Goal: Task Accomplishment & Management: Manage account settings

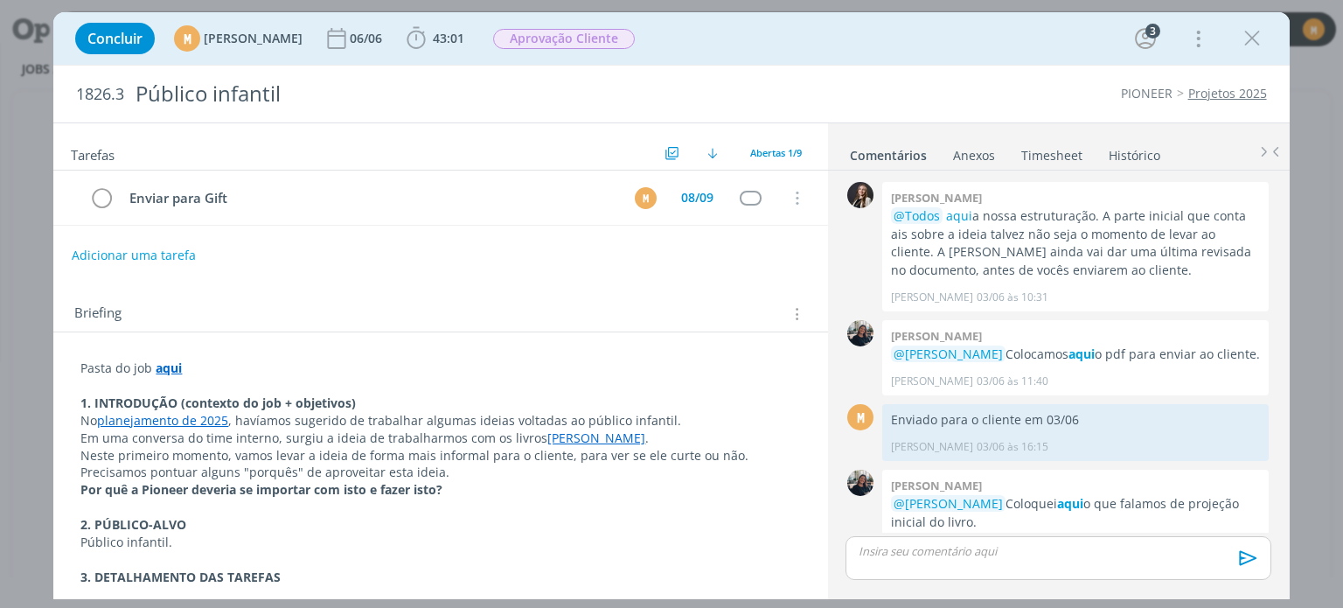
scroll to position [625, 0]
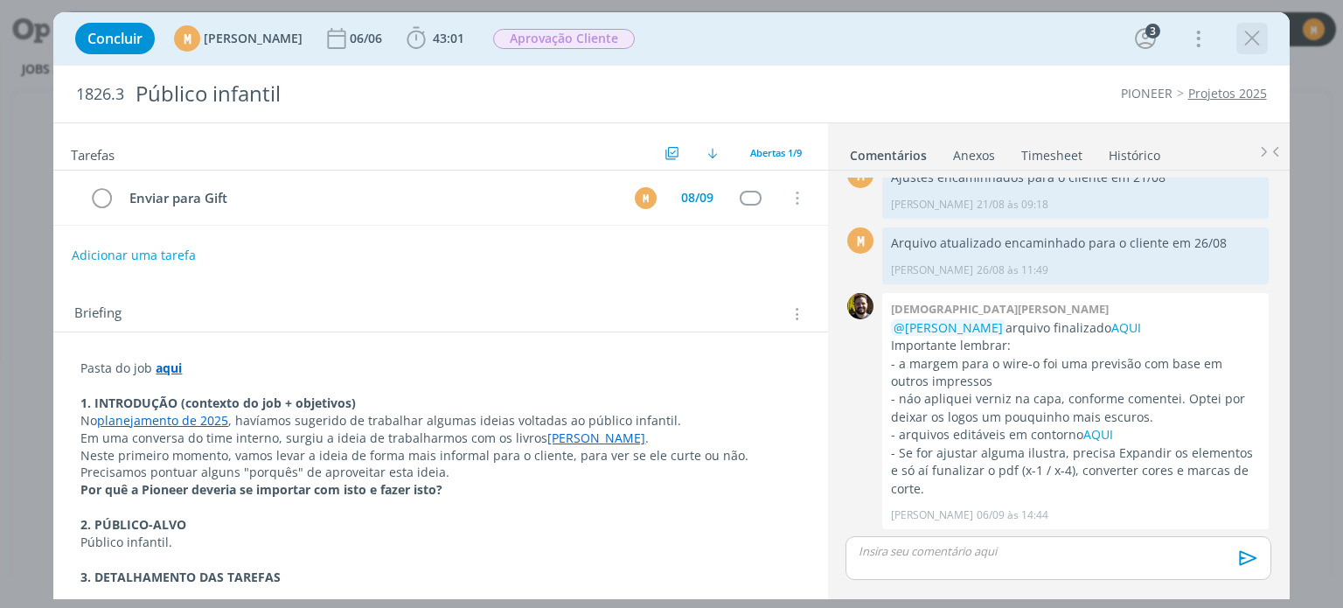
click at [1257, 42] on icon "dialog" at bounding box center [1252, 38] width 26 height 26
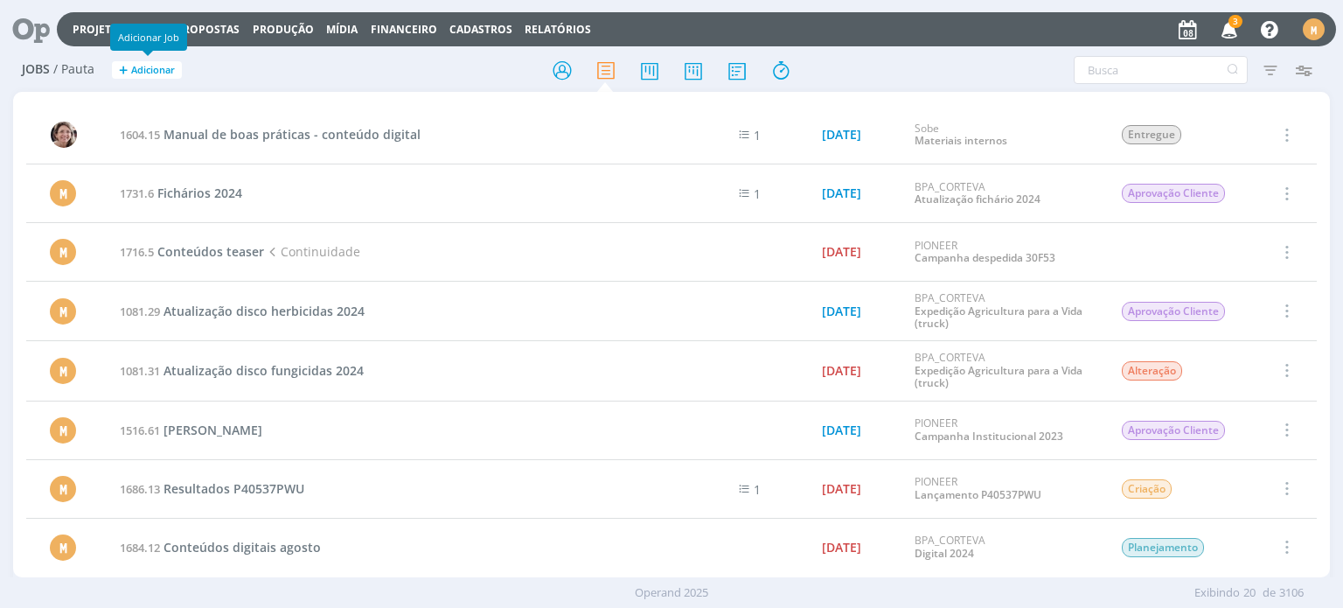
click at [150, 48] on div "Adicionar Job" at bounding box center [148, 37] width 77 height 27
click at [136, 73] on span "Adicionar" at bounding box center [153, 70] width 44 height 11
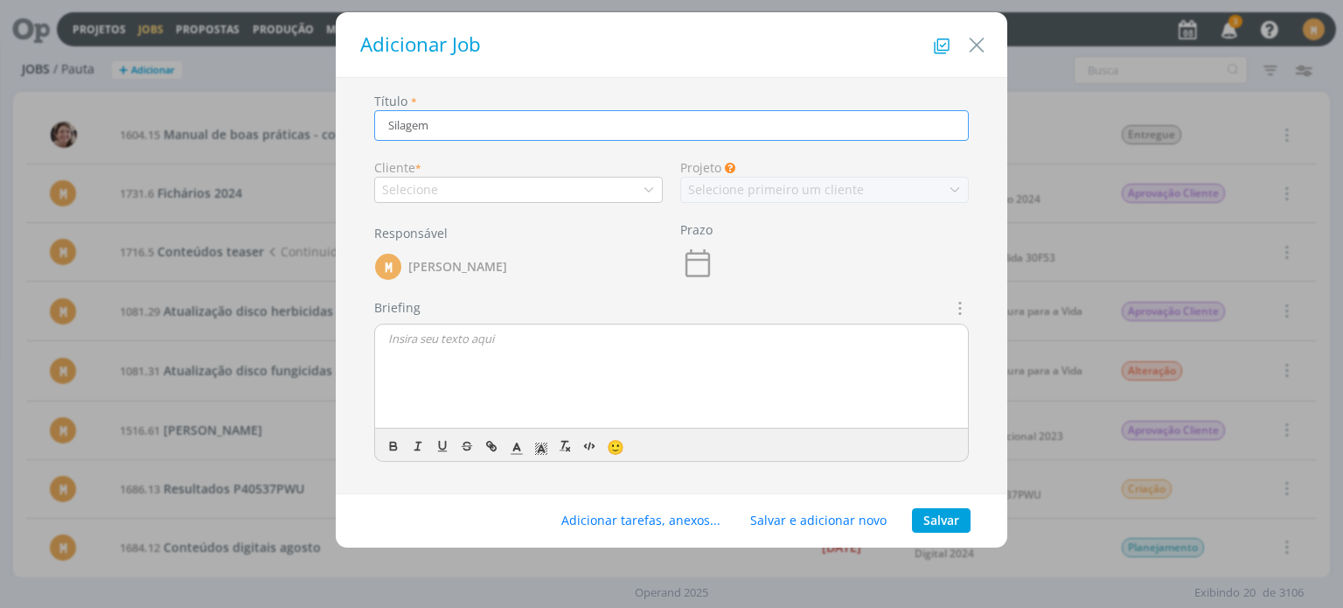
type input "Silagem"
click at [498, 185] on div "Selecione" at bounding box center [518, 190] width 288 height 26
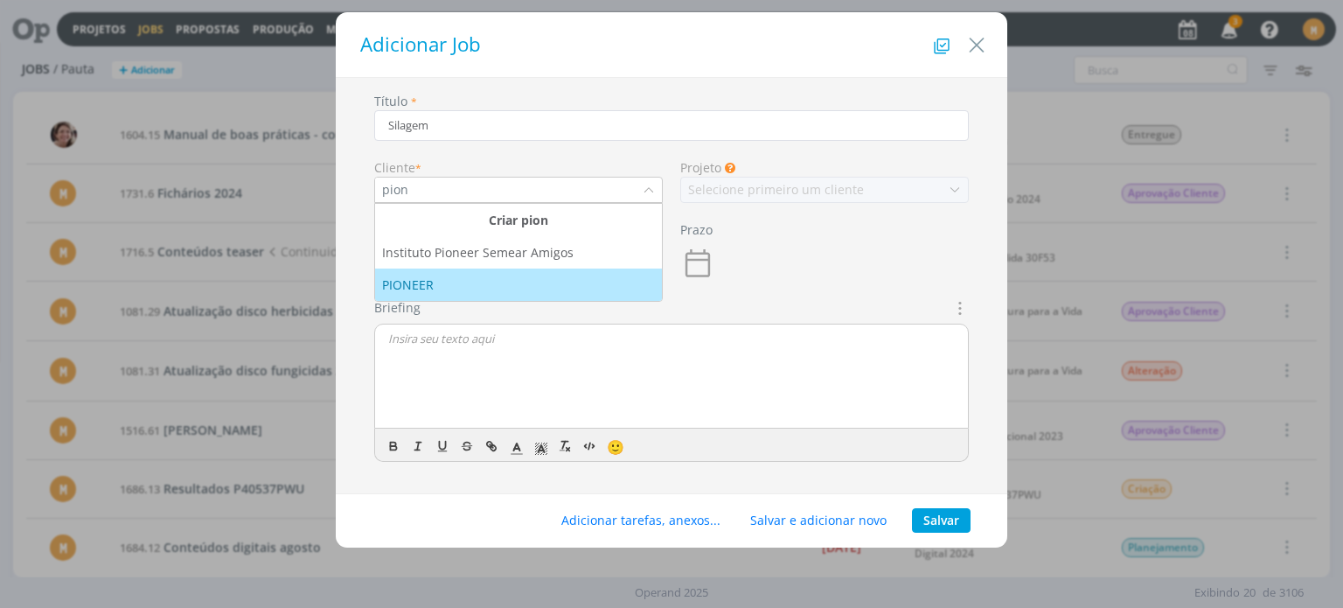
type input "pion"
click at [451, 275] on div "PIONEER" at bounding box center [518, 284] width 273 height 18
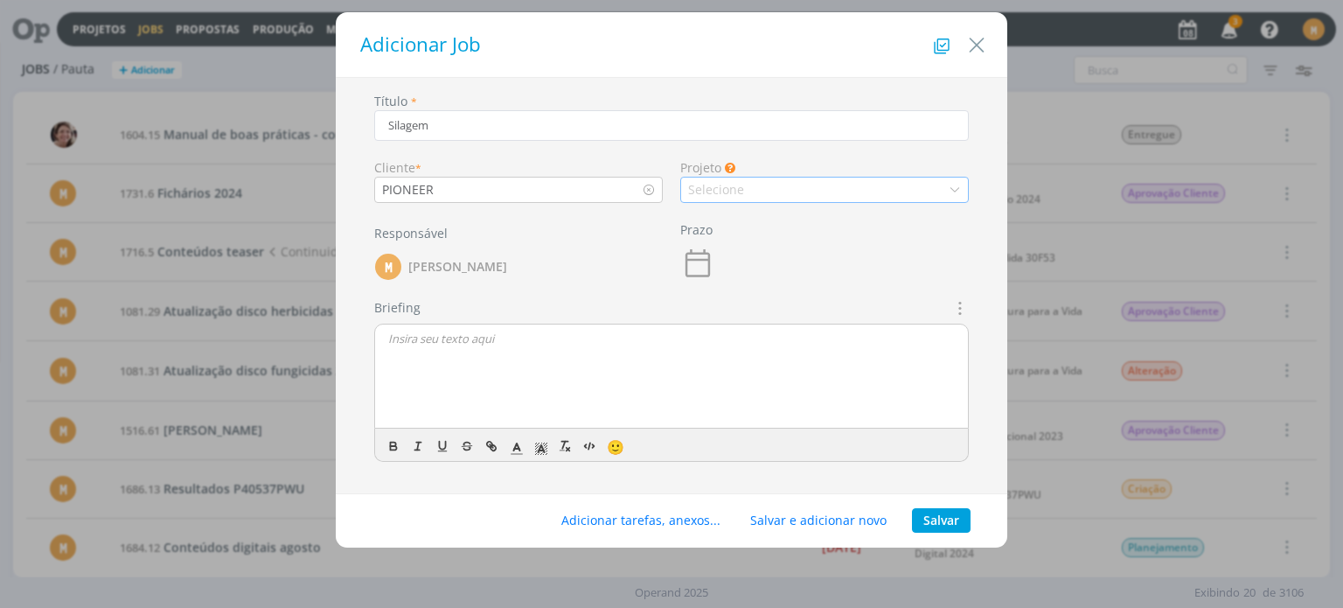
click at [747, 198] on div "Selecione" at bounding box center [824, 190] width 288 height 26
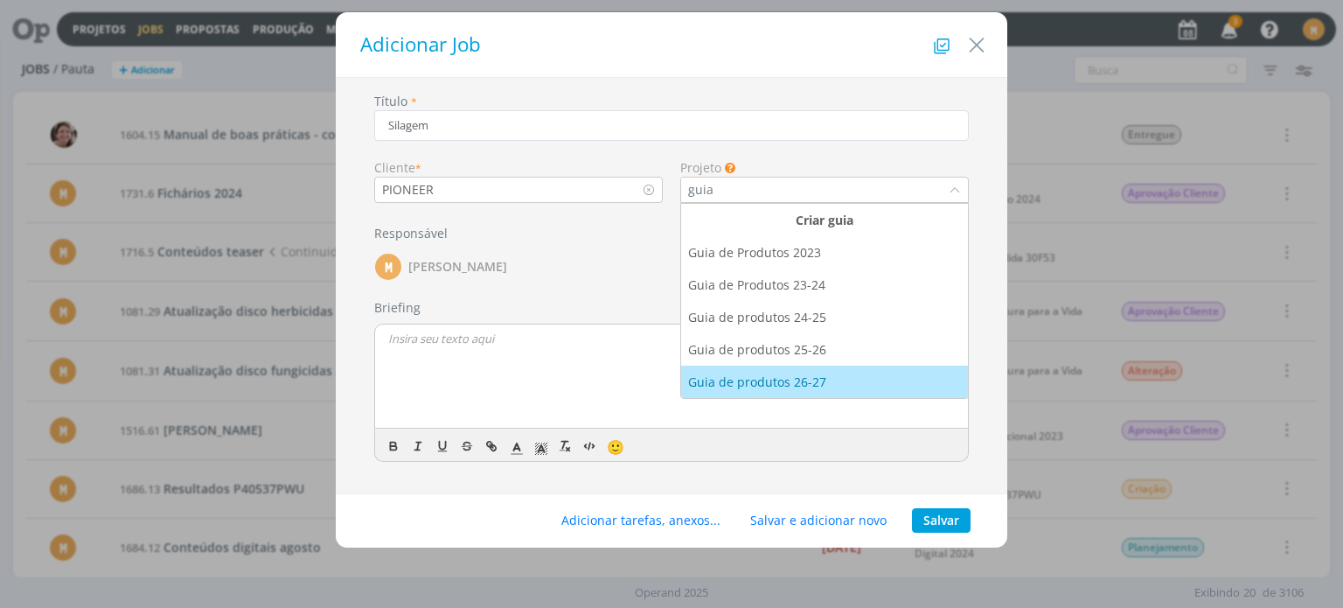
type input "guia"
click at [840, 388] on div "Guia de produtos 26-27" at bounding box center [824, 381] width 273 height 18
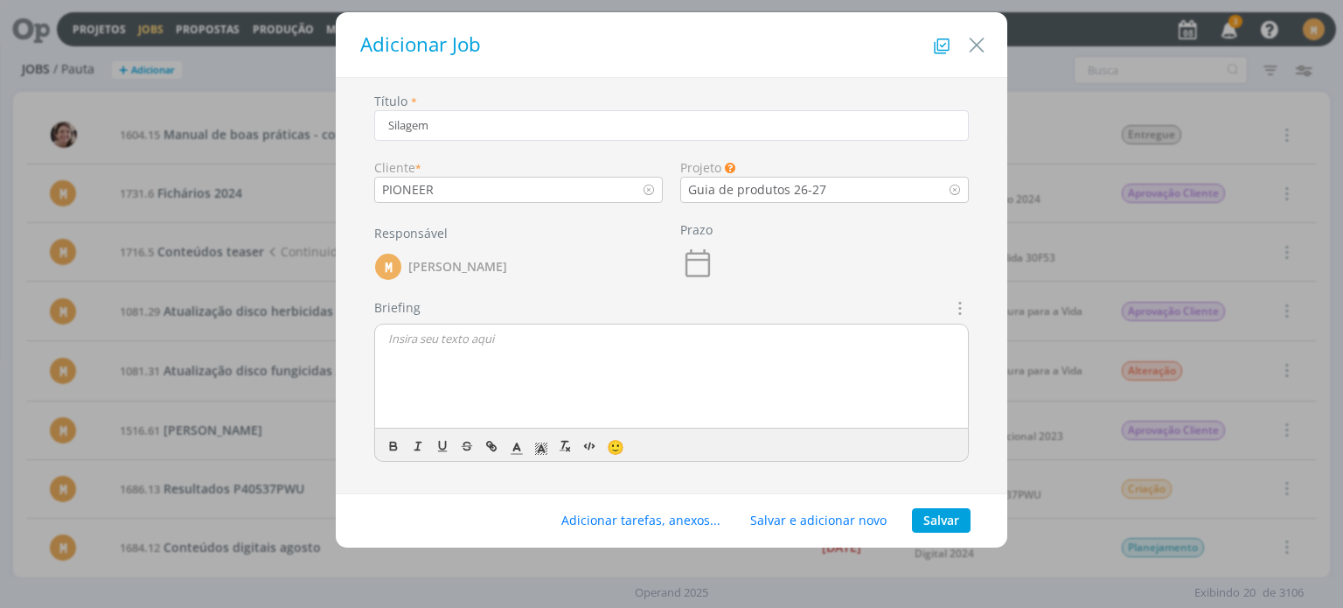
click at [546, 348] on div "dialog" at bounding box center [671, 376] width 593 height 105
click at [933, 519] on button "Salvar" at bounding box center [941, 520] width 59 height 24
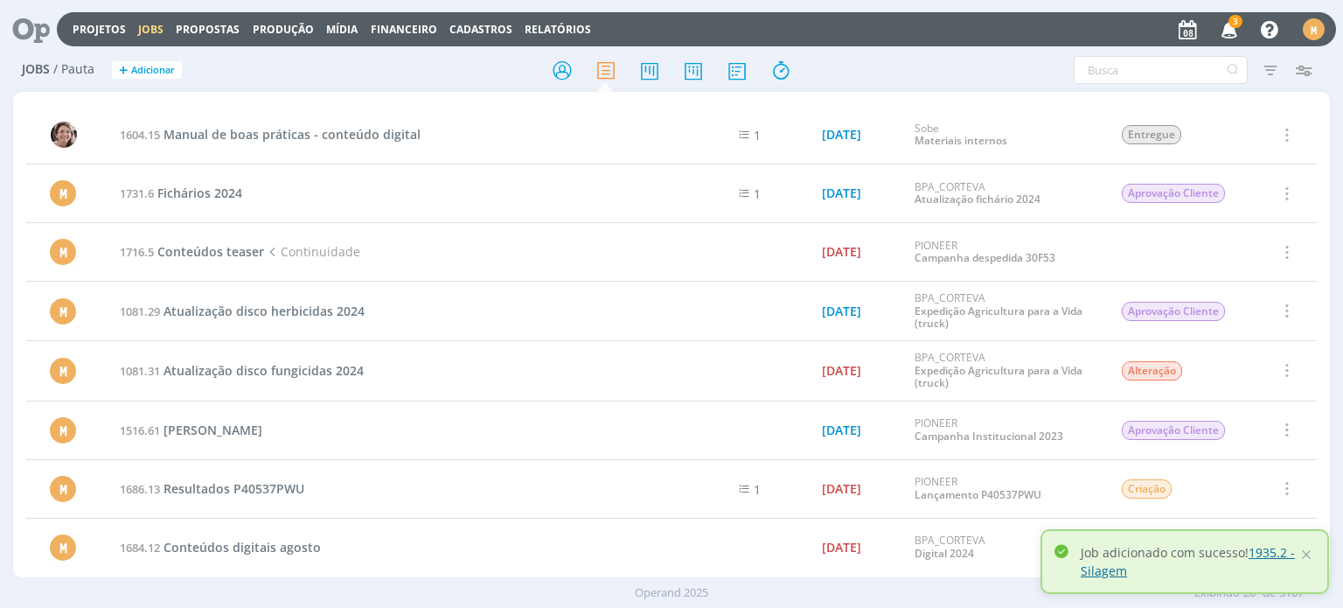
click at [1268, 555] on link "1935.2 - Silagem" at bounding box center [1187, 561] width 214 height 35
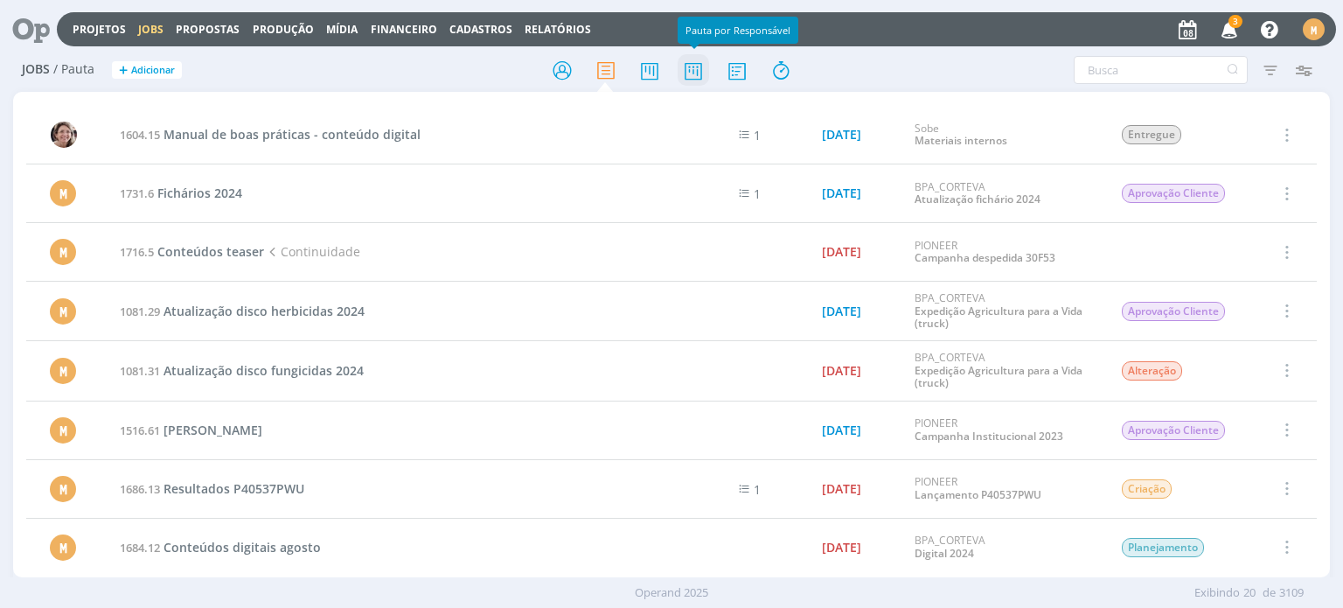
click at [689, 69] on icon at bounding box center [692, 70] width 31 height 34
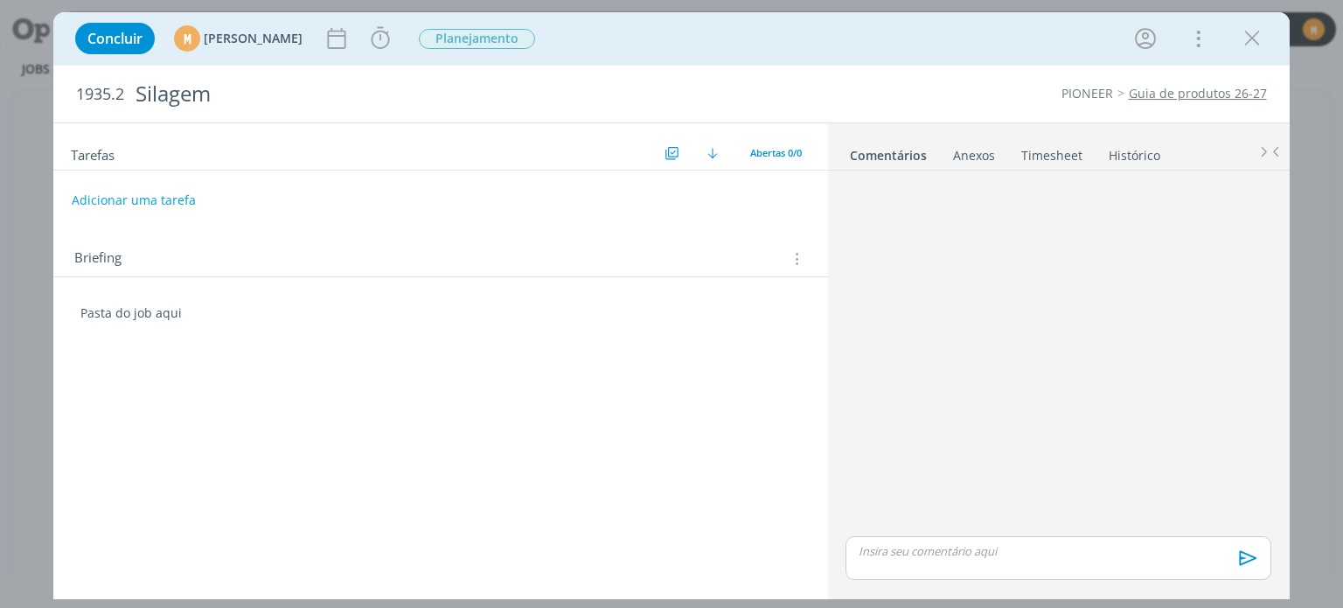
click at [171, 307] on p "Pasta do job aqui" at bounding box center [439, 312] width 719 height 17
click at [171, 307] on p "Pasta do job aqui" at bounding box center [440, 313] width 718 height 17
click at [180, 342] on icon "dialog" at bounding box center [182, 343] width 5 height 5
paste input "https://sobeae.sharepoint.com/:f:/s/SOBEAE/EutZnmr_H_RLqo9d_gpaxdgBedTrpbazx7Rm…"
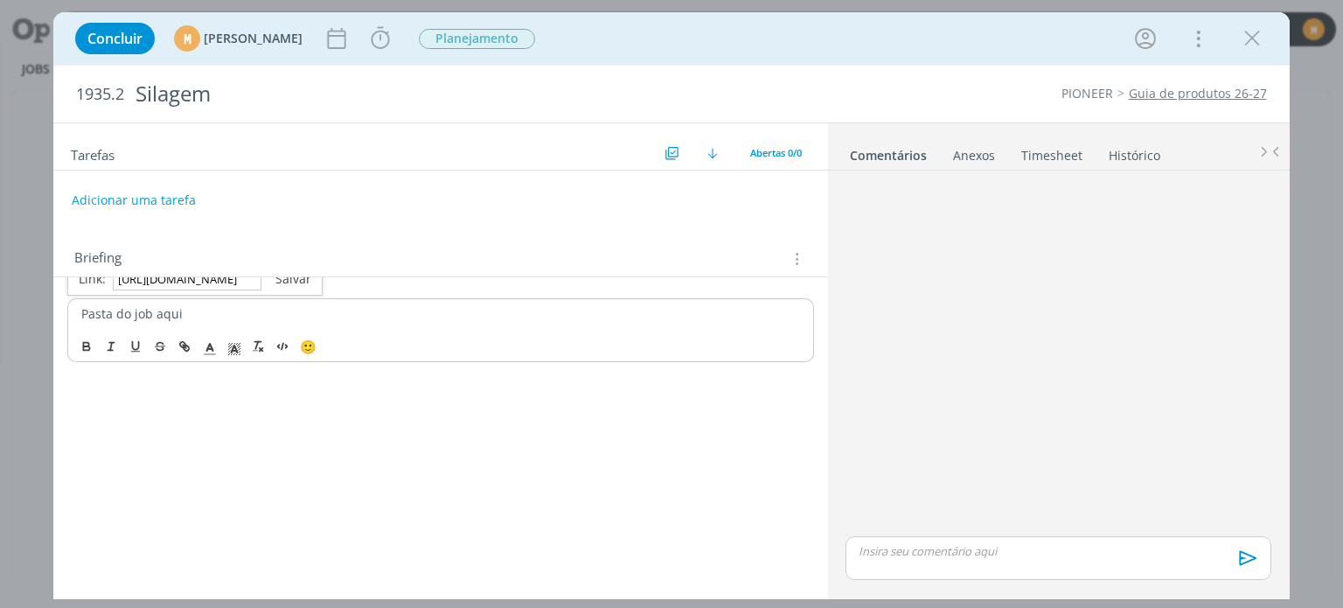
type input "https://sobeae.sharepoint.com/:f:/s/SOBEAE/EutZnmr_H_RLqo9d_gpaxdgBedTrpbazx7Rm…"
click at [290, 277] on link "dialog" at bounding box center [286, 278] width 50 height 17
click at [405, 323] on div "Pasta do job aqui" at bounding box center [440, 313] width 746 height 31
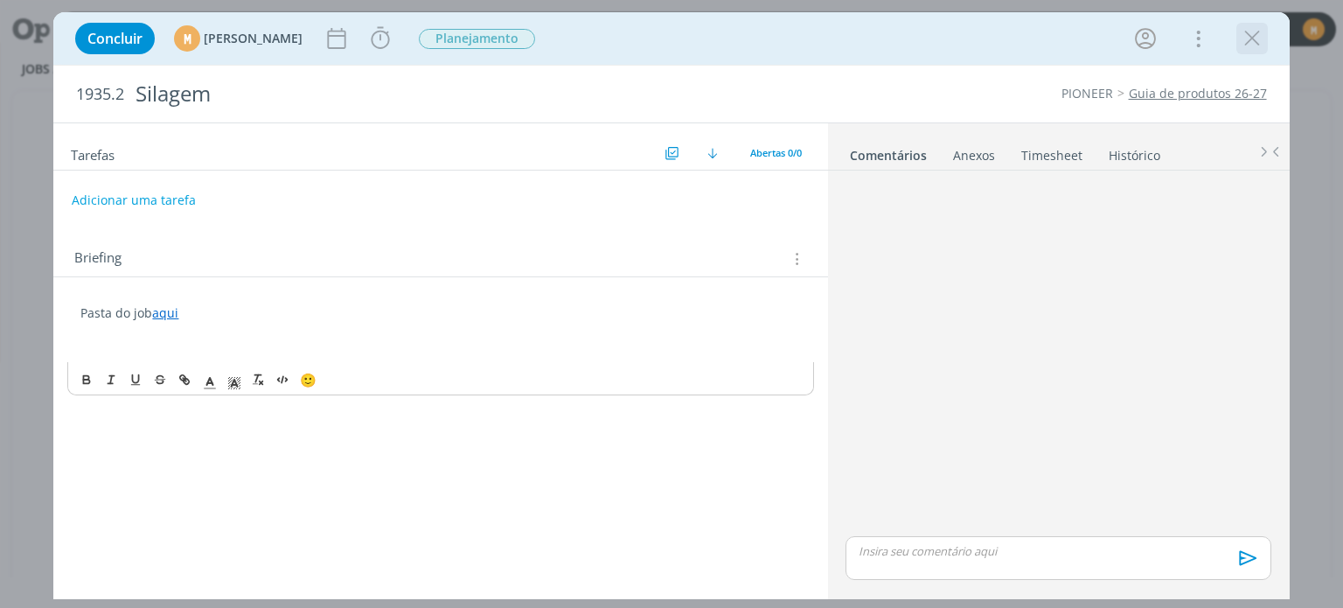
click at [1252, 35] on icon "dialog" at bounding box center [1252, 38] width 26 height 26
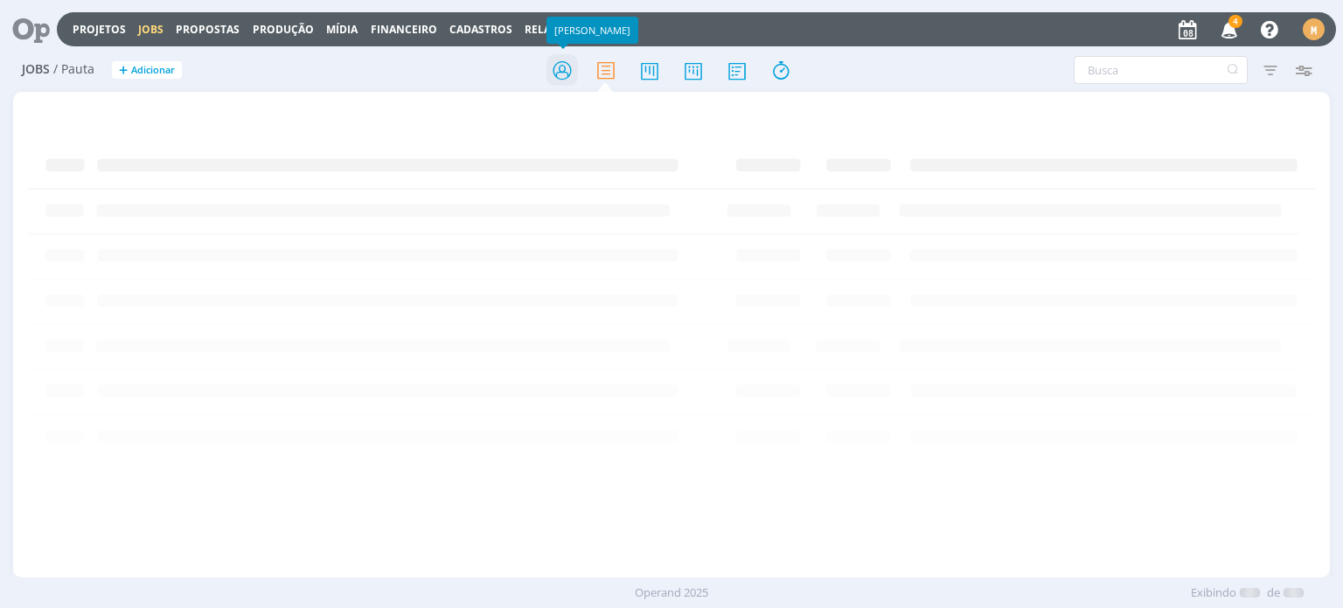
click at [558, 78] on icon at bounding box center [561, 70] width 31 height 34
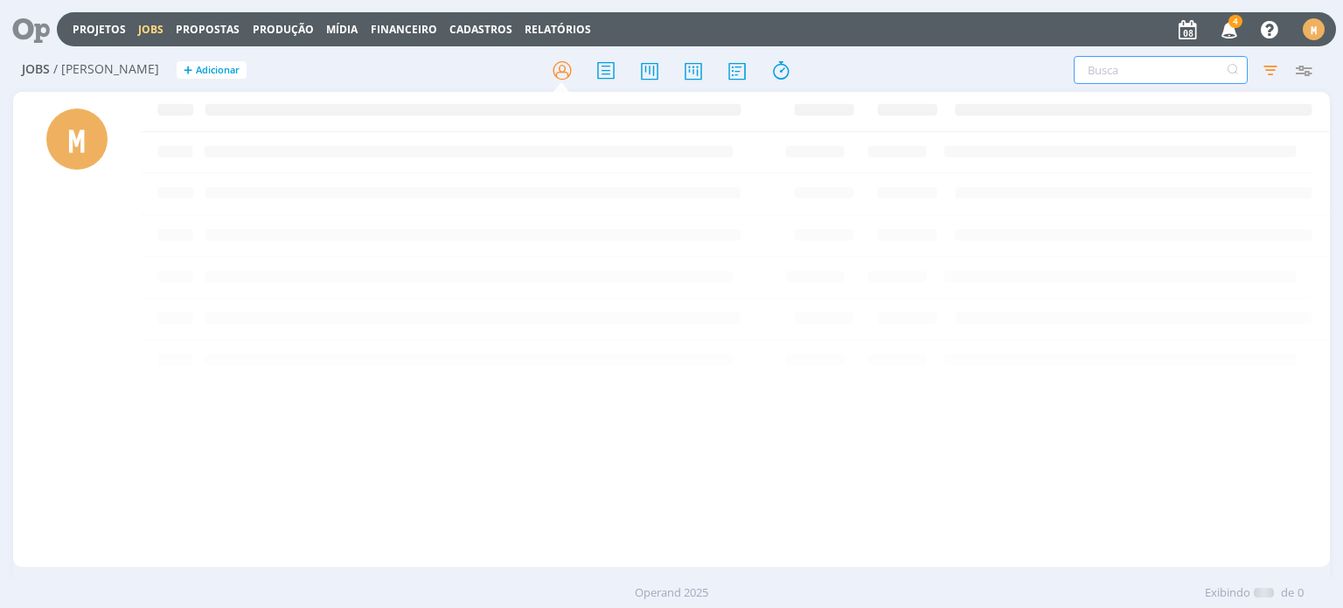
click at [1138, 78] on input "text" at bounding box center [1160, 70] width 174 height 28
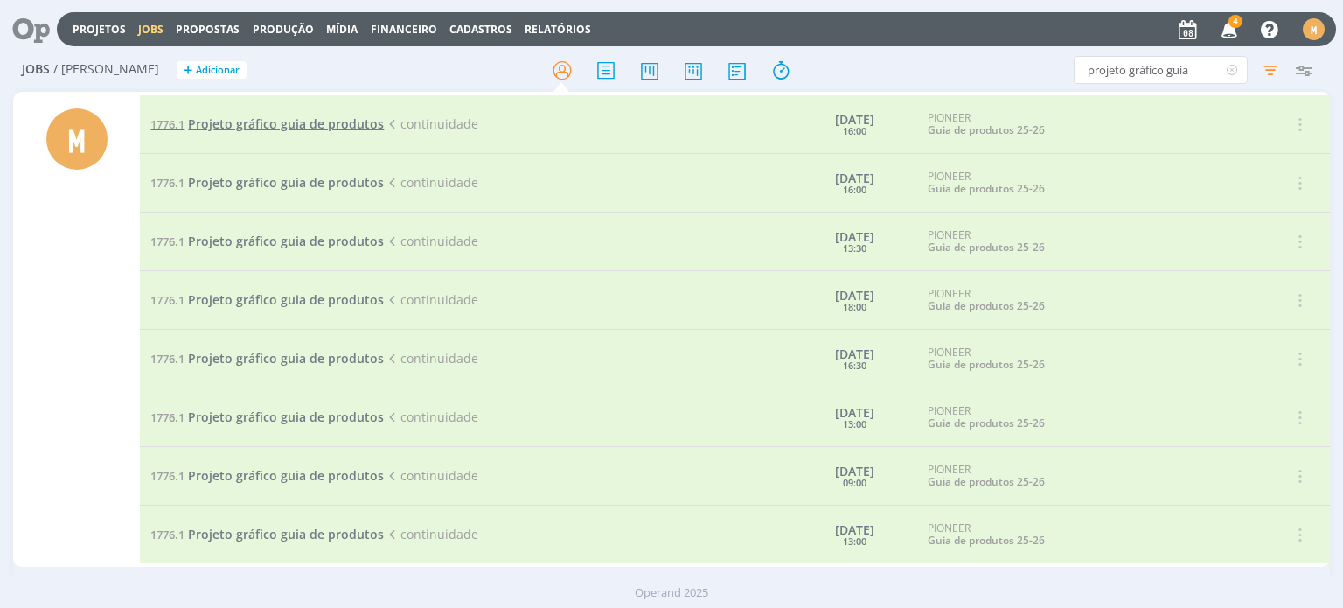
click at [345, 132] on span "Projeto gráfico guia de produtos" at bounding box center [286, 123] width 196 height 17
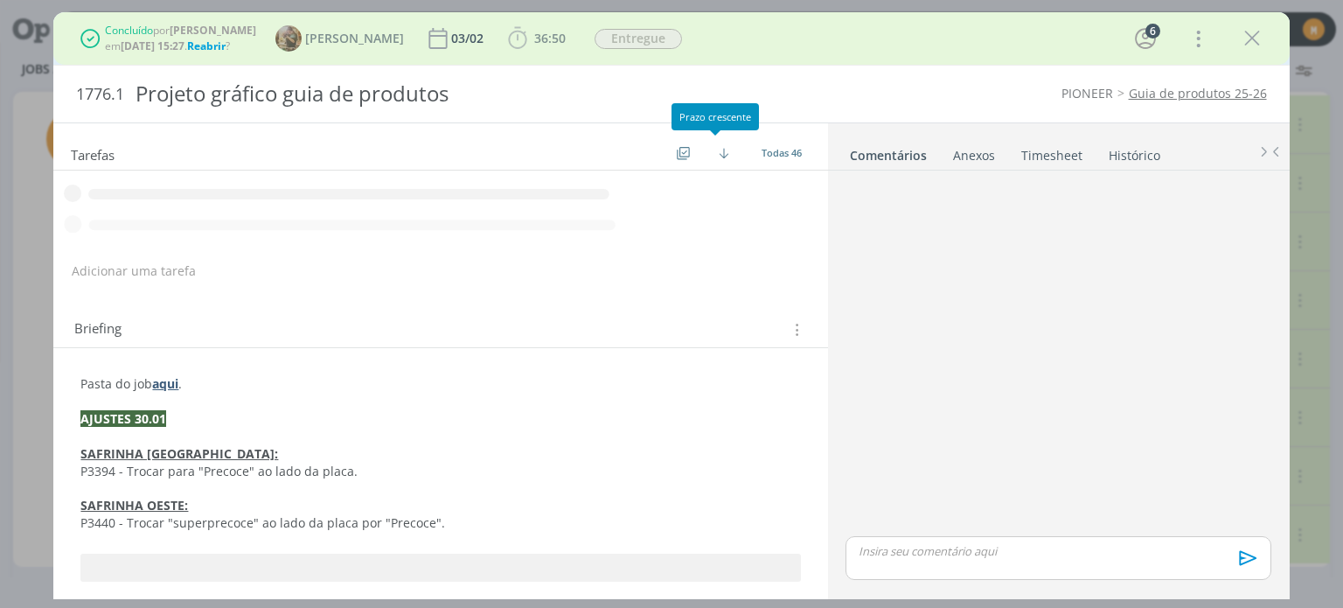
click at [1253, 38] on icon "dialog" at bounding box center [1252, 38] width 26 height 26
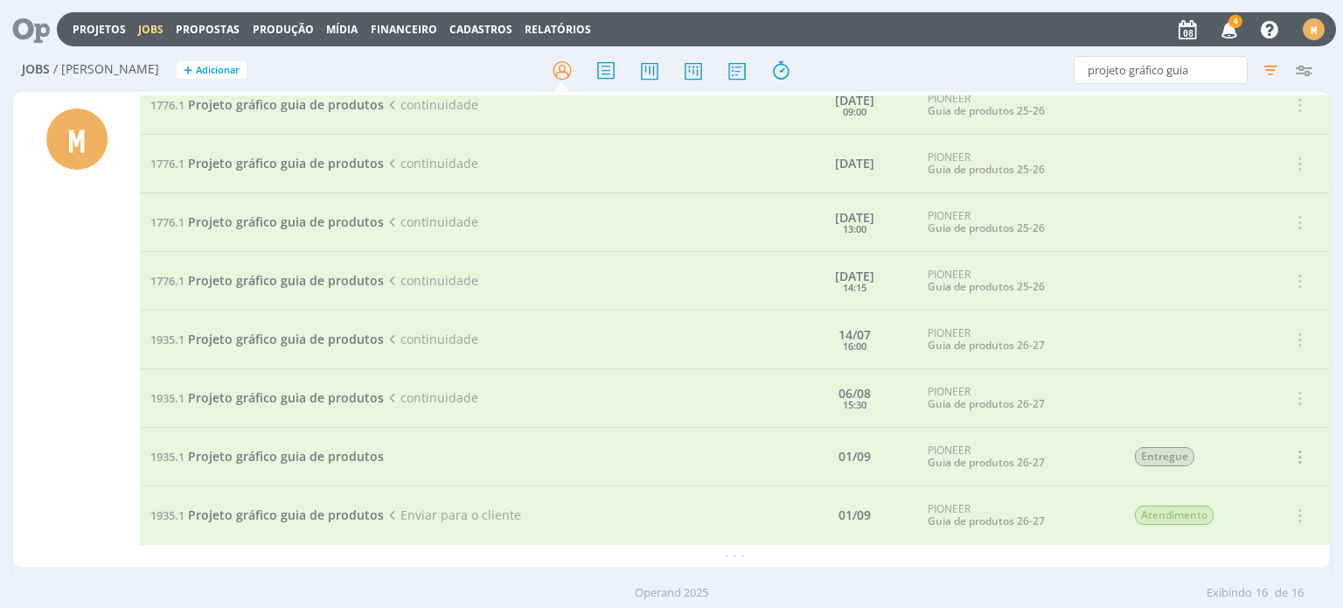
scroll to position [484, 0]
click at [1265, 71] on icon "button" at bounding box center [1269, 69] width 31 height 31
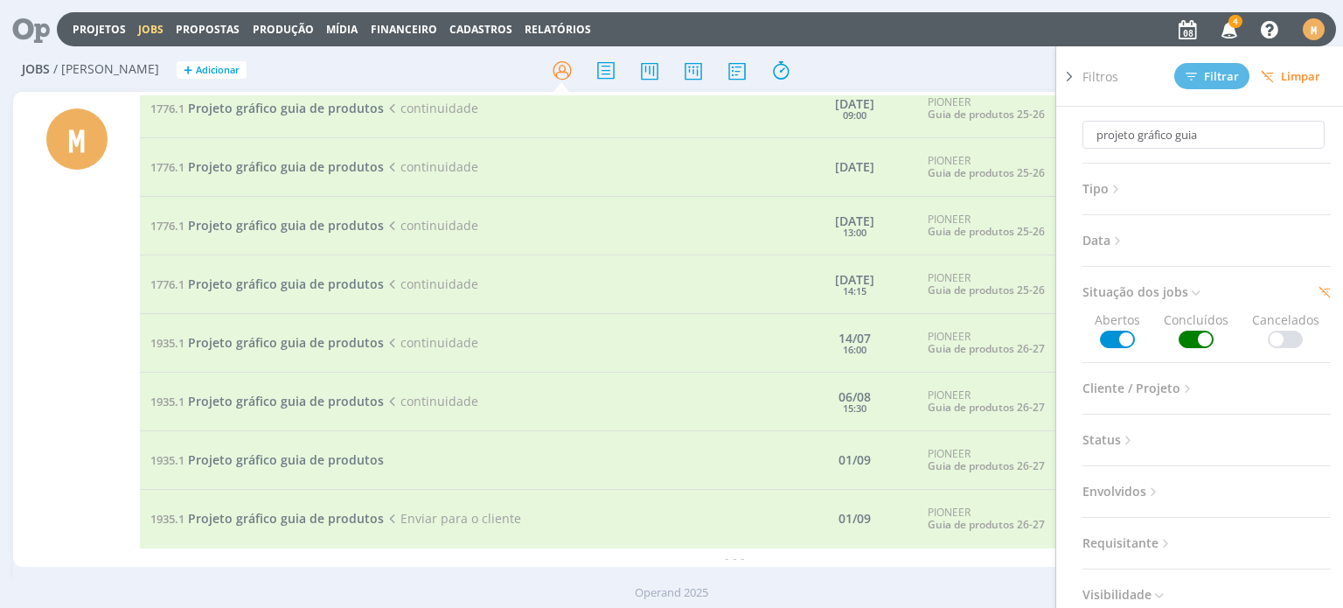
click at [1183, 333] on span at bounding box center [1195, 338] width 35 height 17
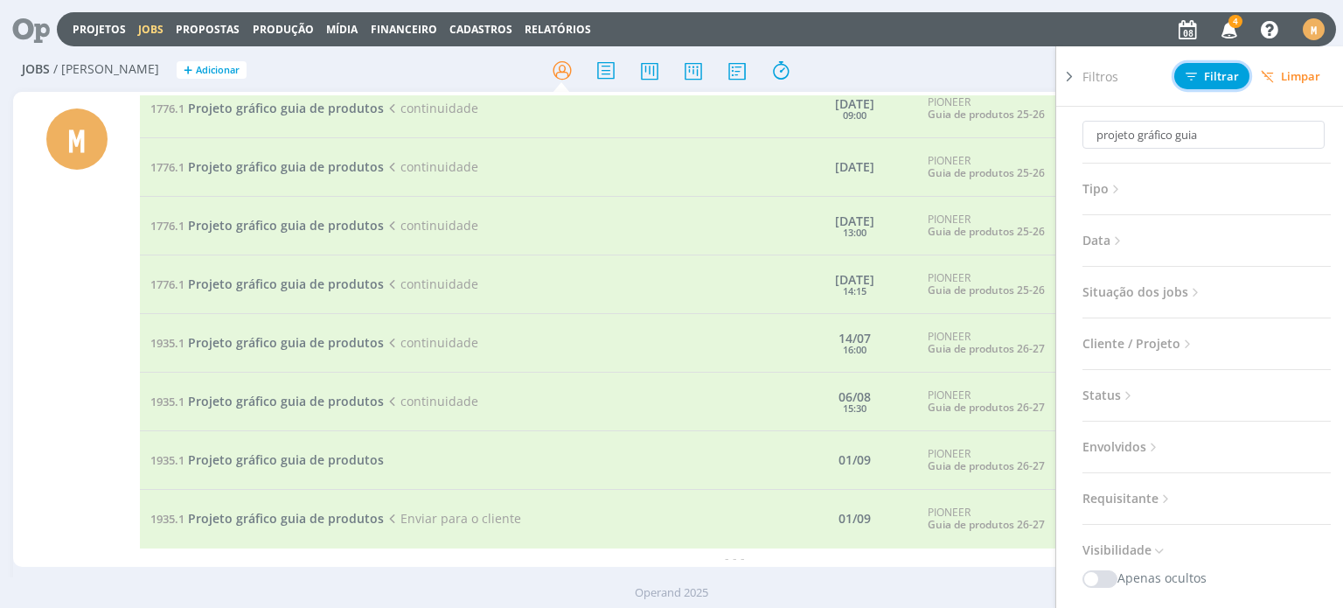
click at [1208, 83] on button "Filtrar" at bounding box center [1211, 76] width 75 height 26
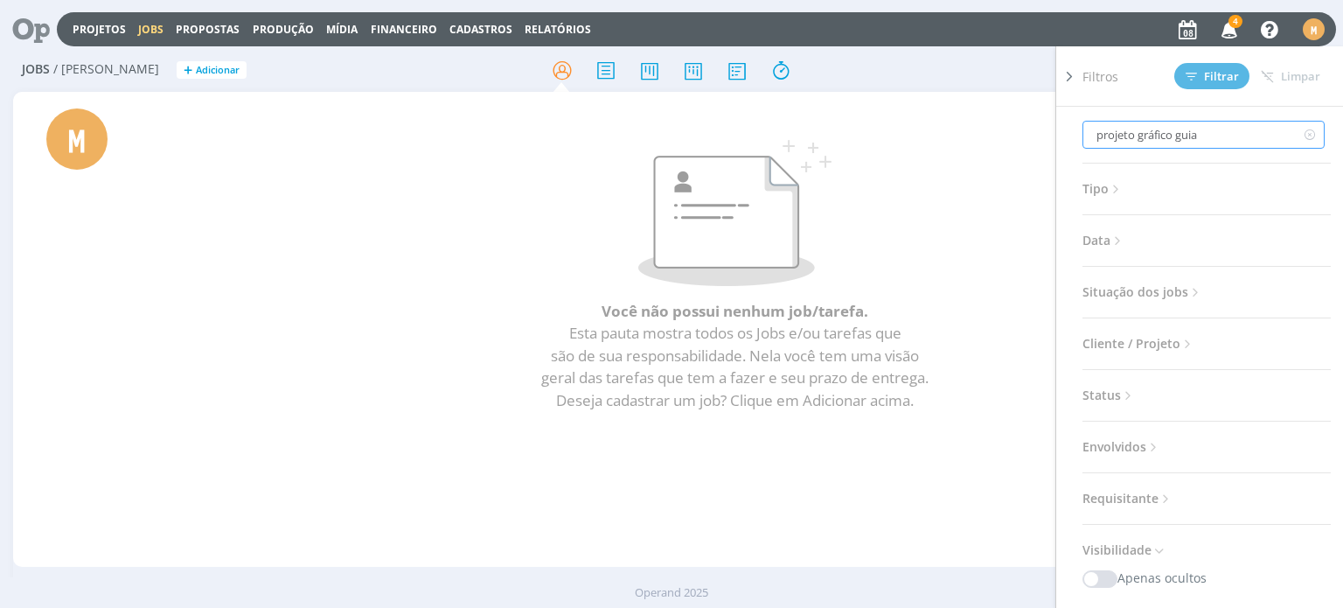
click at [1208, 129] on input "projeto gráfico guia" at bounding box center [1203, 135] width 242 height 28
click at [556, 69] on icon at bounding box center [561, 70] width 31 height 34
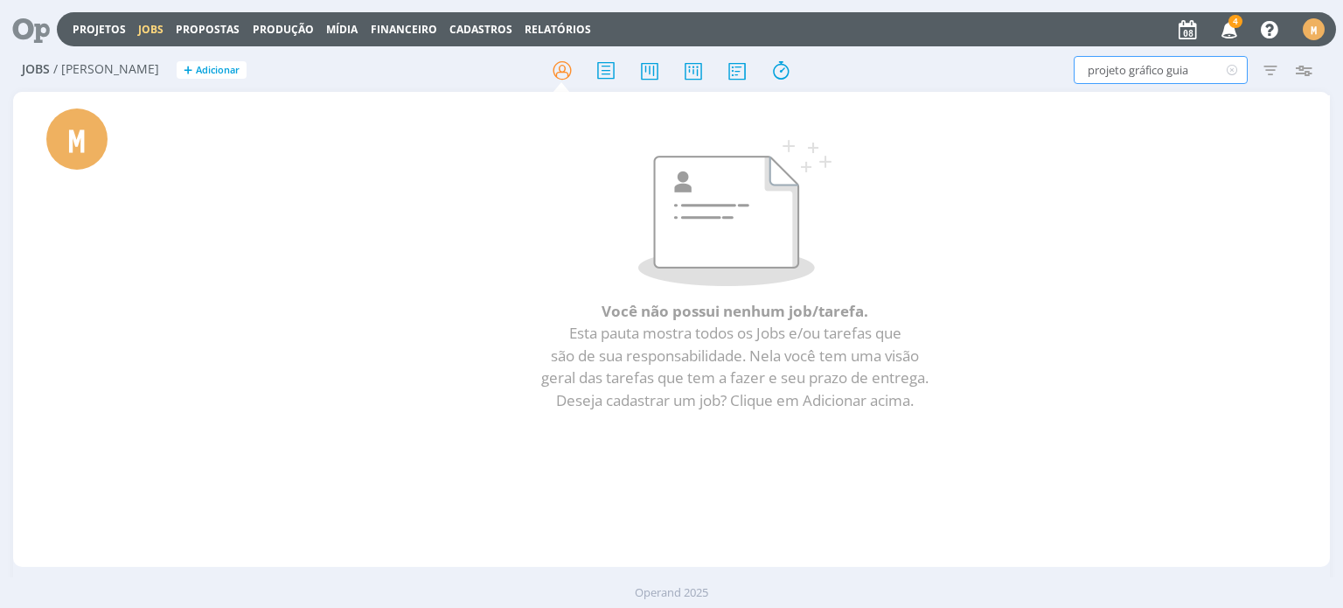
click at [1203, 76] on input "projeto gráfico guia" at bounding box center [1160, 70] width 174 height 28
type input "projeto gráfico gui"
type input "projeto gráfico gu"
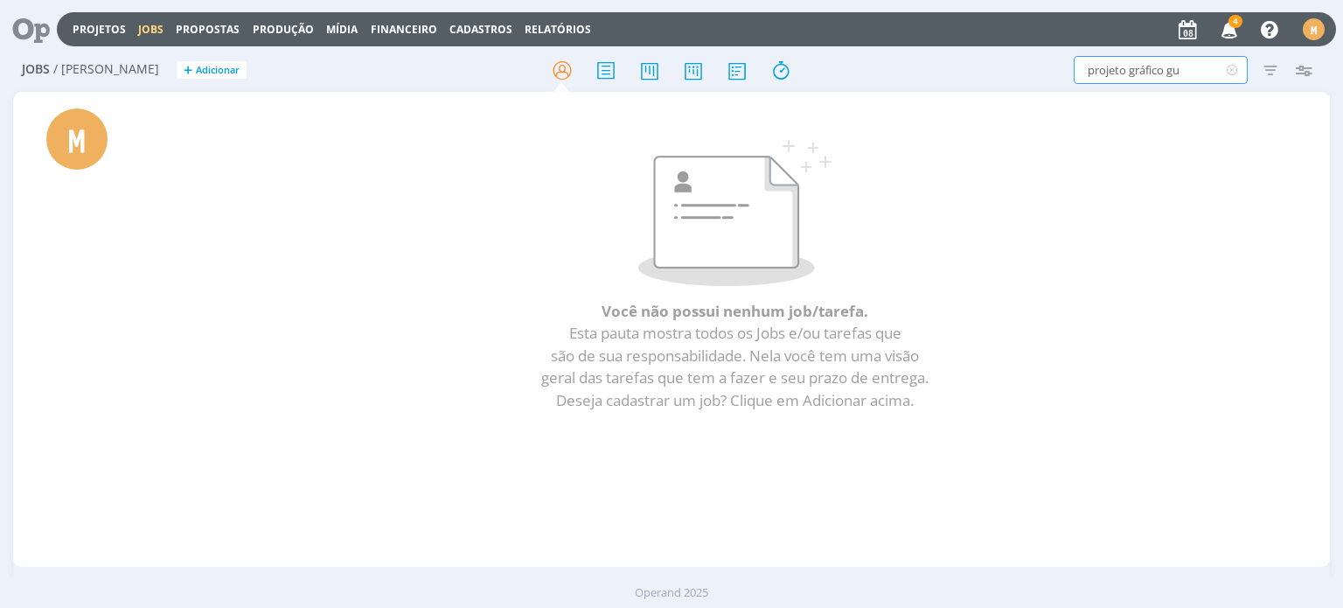
type input "projeto gráfico g"
type input "projeto gráfico"
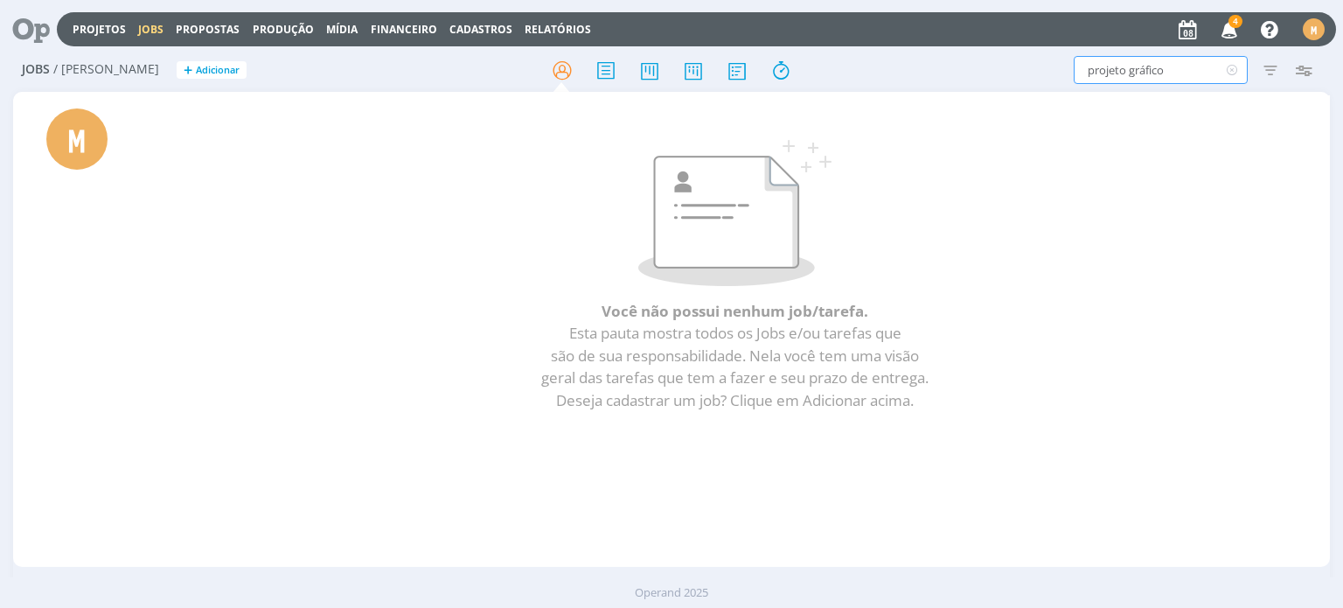
type input "projeto gráfico"
click at [1269, 68] on icon "button" at bounding box center [1269, 69] width 31 height 31
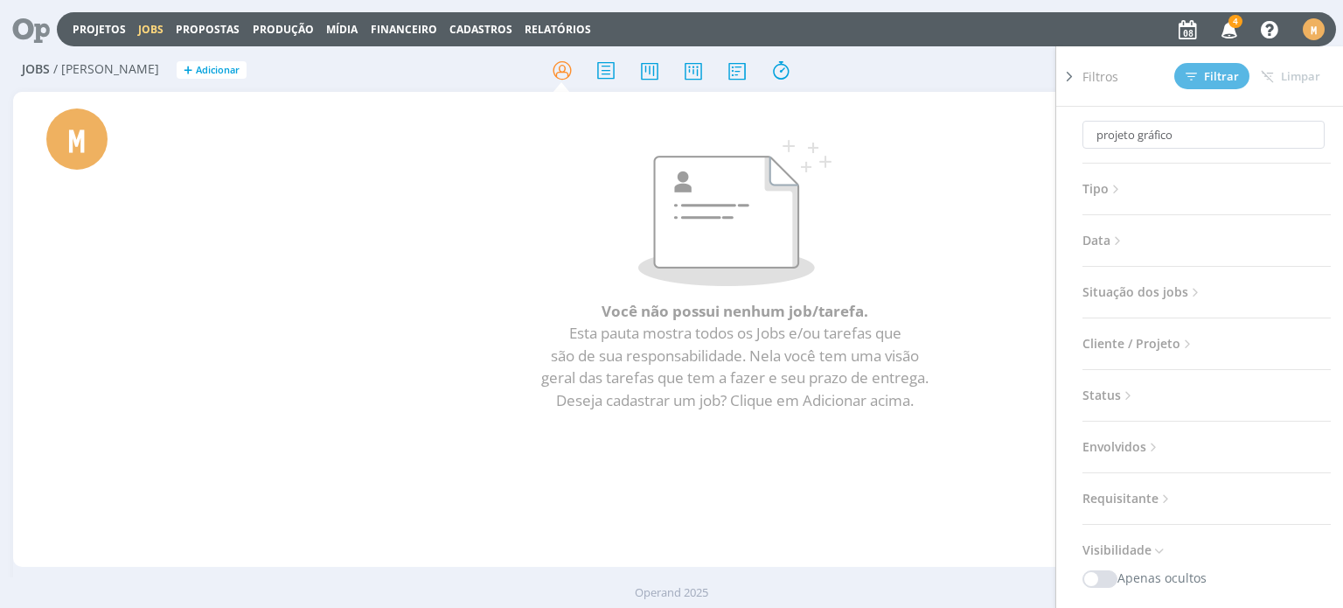
click at [1155, 278] on div "projeto gráfico Tipo Jobs e Tarefas Data Personalizado a Situação dos jobs Aber…" at bounding box center [1213, 381] width 262 height 549
click at [1140, 301] on span "Situação dos jobs" at bounding box center [1142, 292] width 121 height 23
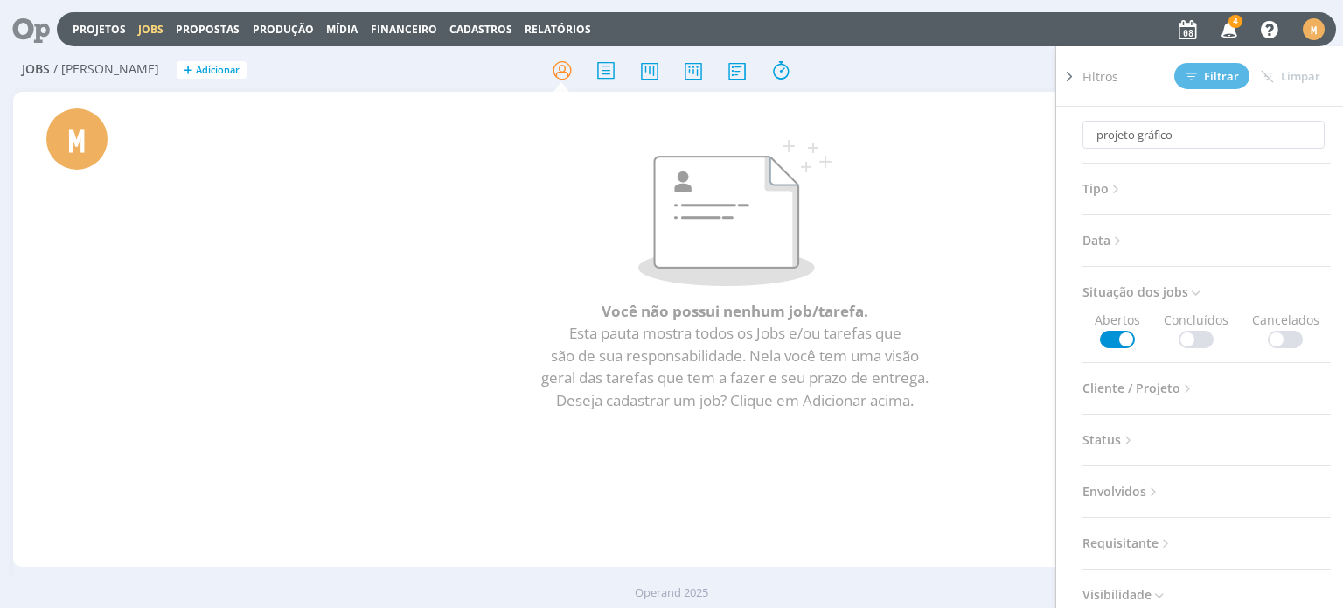
click at [1189, 344] on span at bounding box center [1195, 338] width 35 height 17
click at [983, 76] on div "projeto gráfico Filtros Filtrar Limpar projeto gráfico Tipo Jobs e Tarefas Data…" at bounding box center [1110, 70] width 421 height 28
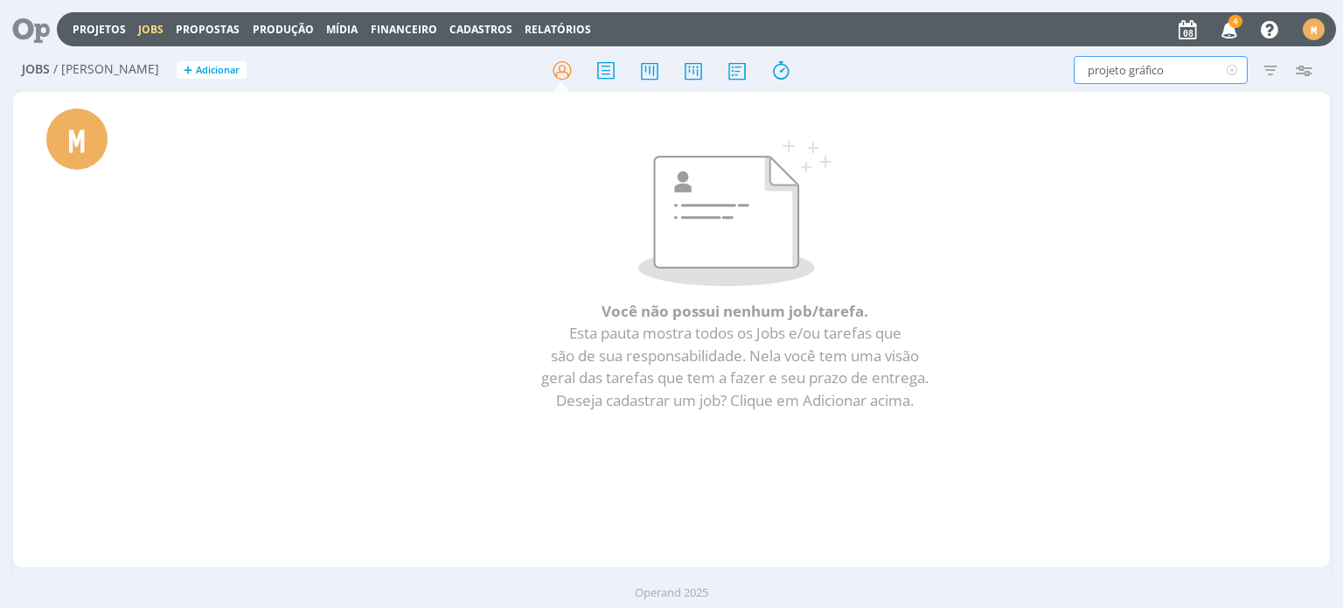
click at [1175, 69] on input "projeto gráfico" at bounding box center [1160, 70] width 174 height 28
type input "projeto gráfico gu"
type input "projeto gráfico g"
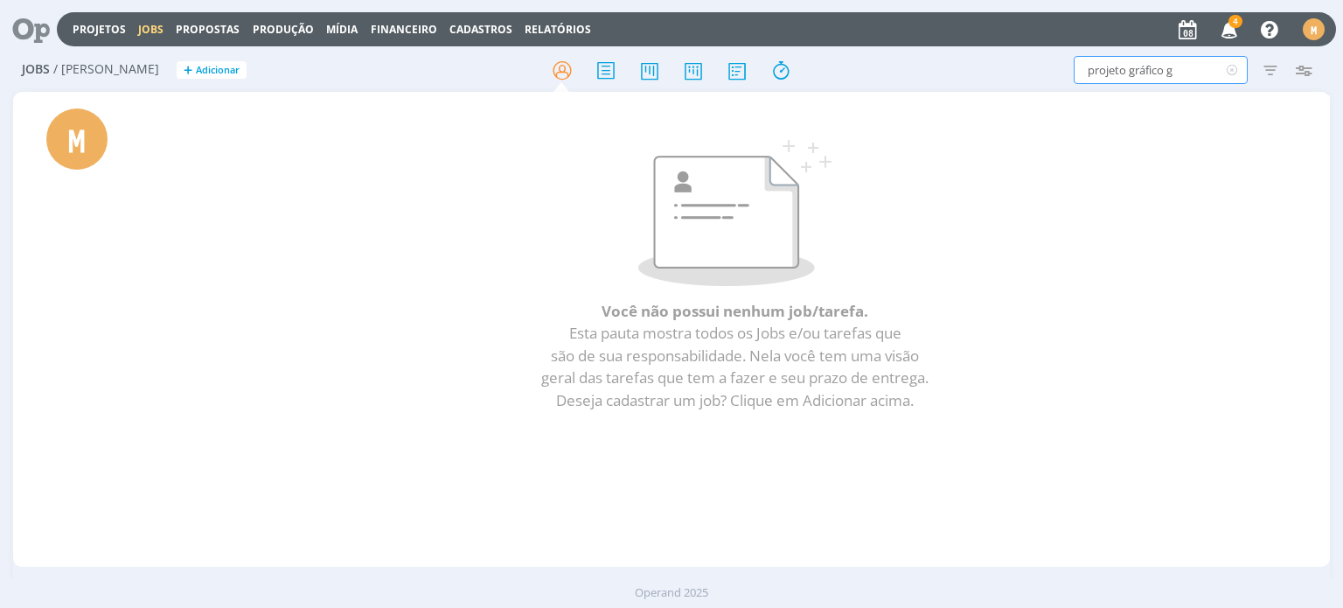
type input "projeto gráfico"
click at [1273, 67] on icon "button" at bounding box center [1269, 69] width 31 height 31
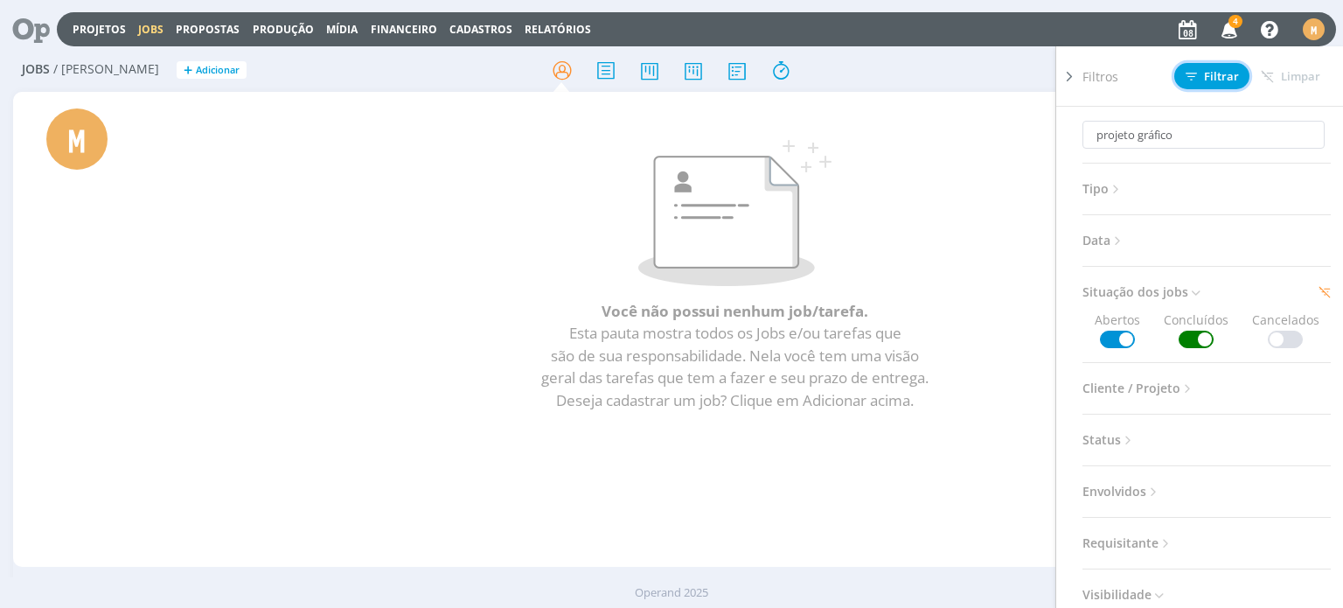
click at [1210, 71] on span "Filtrar" at bounding box center [1211, 76] width 53 height 11
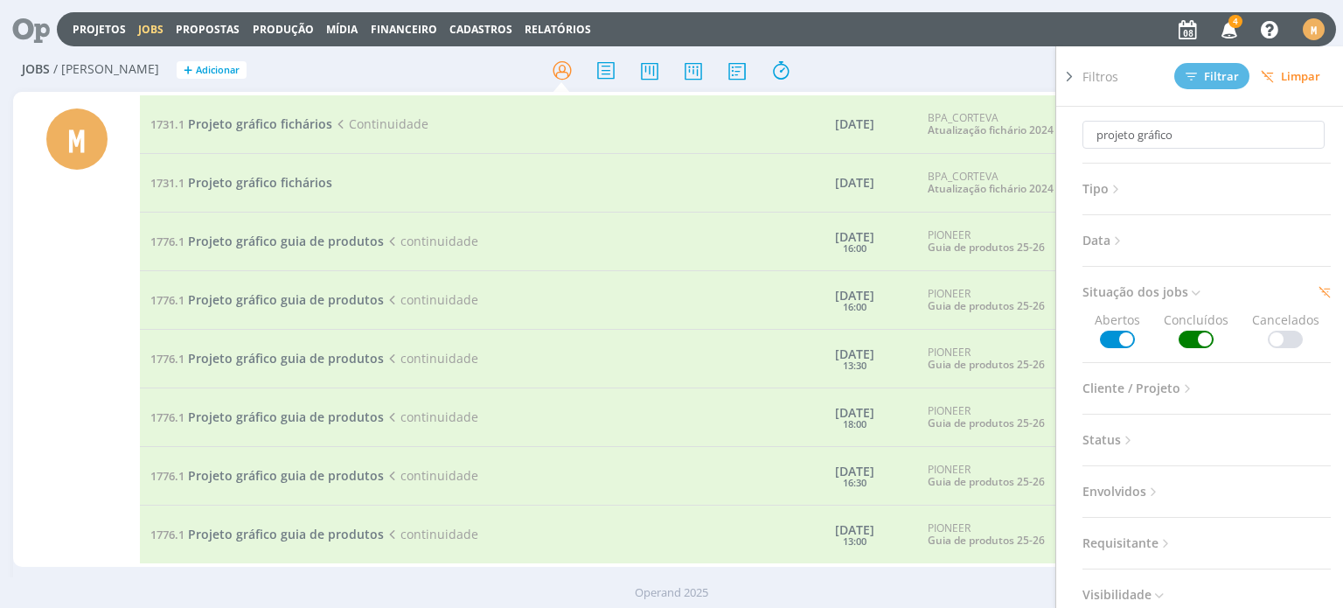
click at [910, 62] on div "projeto gráfico Filtros Filtrar Limpar projeto gráfico Tipo Jobs e Tarefas Data…" at bounding box center [1110, 70] width 421 height 28
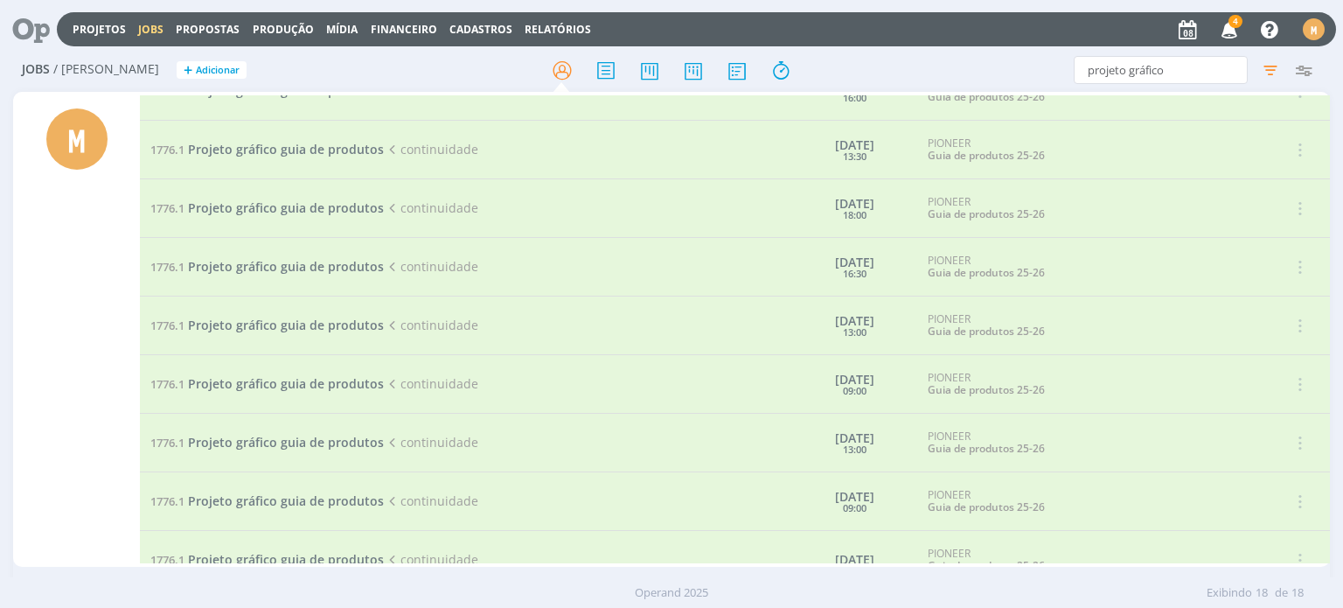
scroll to position [601, 0]
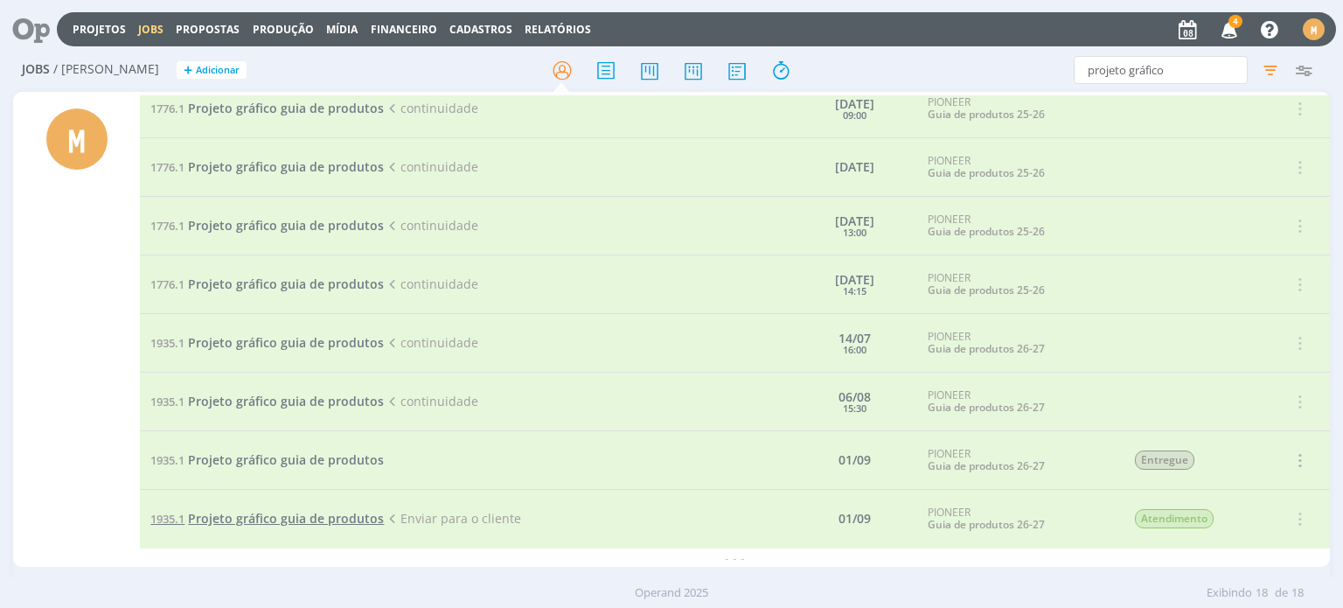
drag, startPoint x: 346, startPoint y: 526, endPoint x: 344, endPoint y: 516, distance: 10.8
click at [344, 524] on td "1935.1 Projeto gráfico guia de produtos Enviar para o cliente" at bounding box center [413, 519] width 546 height 59
click at [344, 512] on span "Projeto gráfico guia de produtos" at bounding box center [286, 518] width 196 height 17
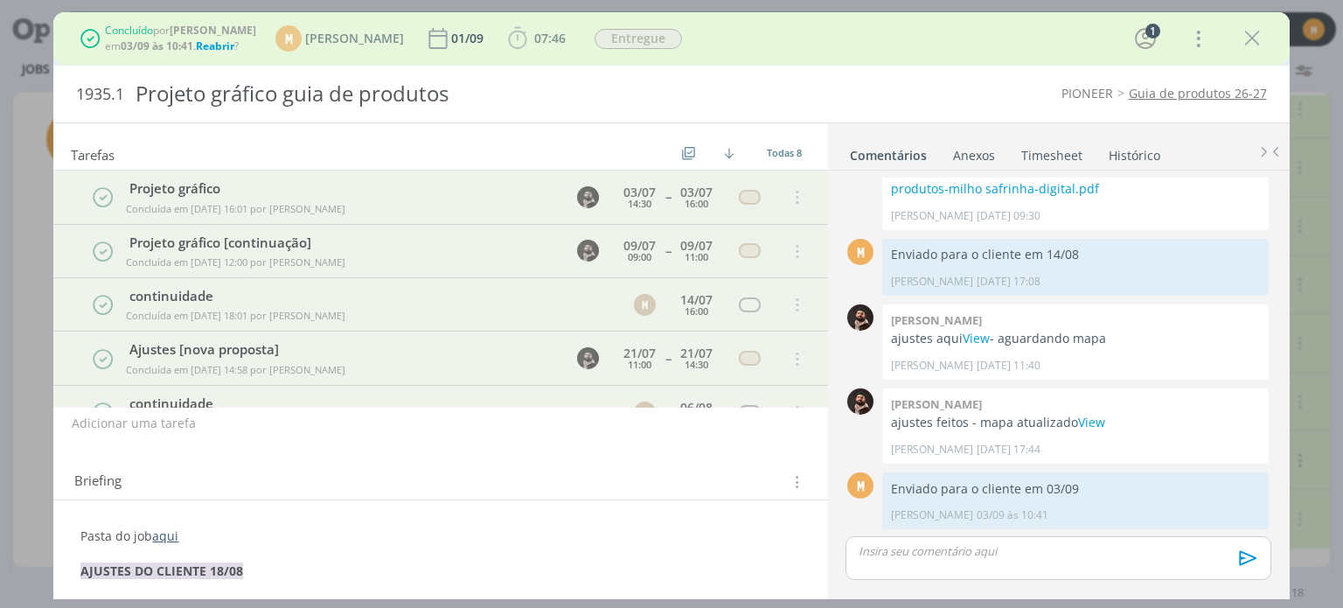
scroll to position [204, 0]
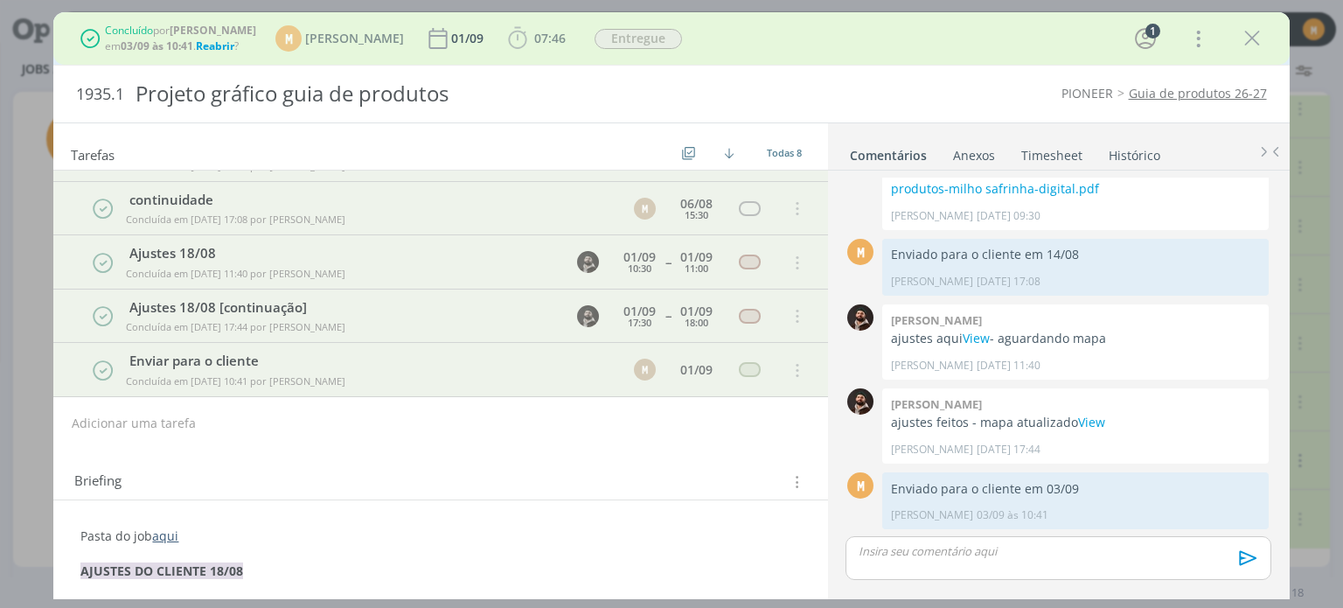
click at [206, 35] on b "[PERSON_NAME]" at bounding box center [213, 30] width 87 height 15
click at [216, 45] on span "Reabrir" at bounding box center [215, 45] width 38 height 15
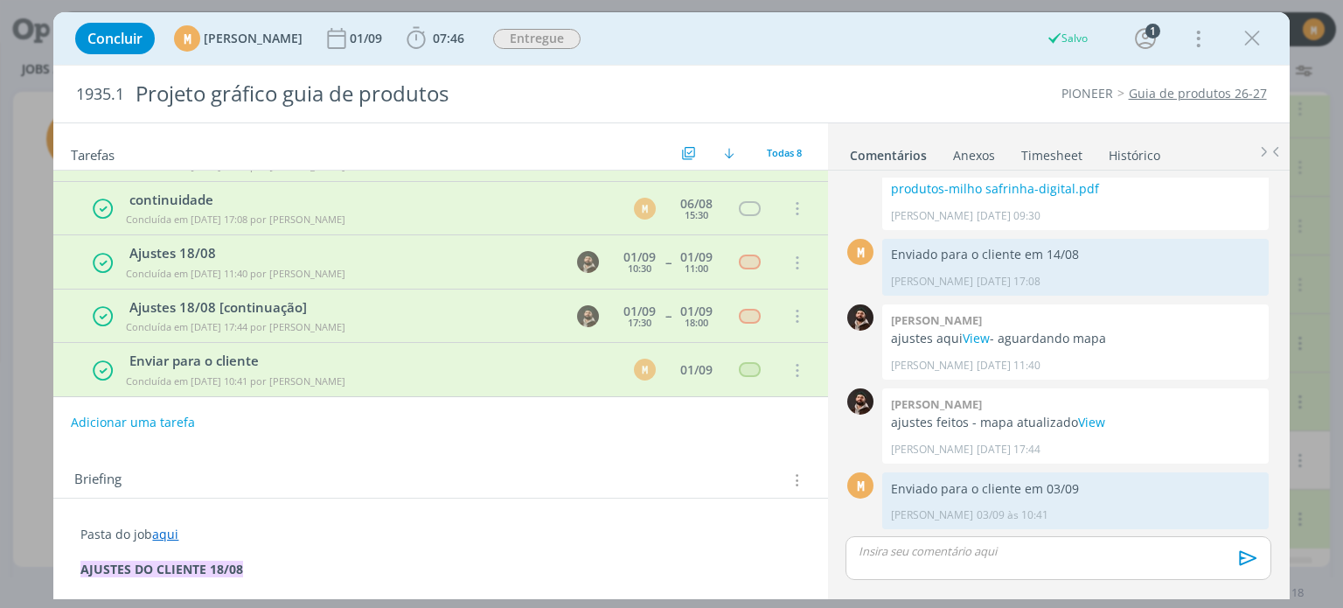
scroll to position [601, 0]
click at [109, 434] on button "Adicionar uma tarefa" at bounding box center [133, 422] width 124 height 30
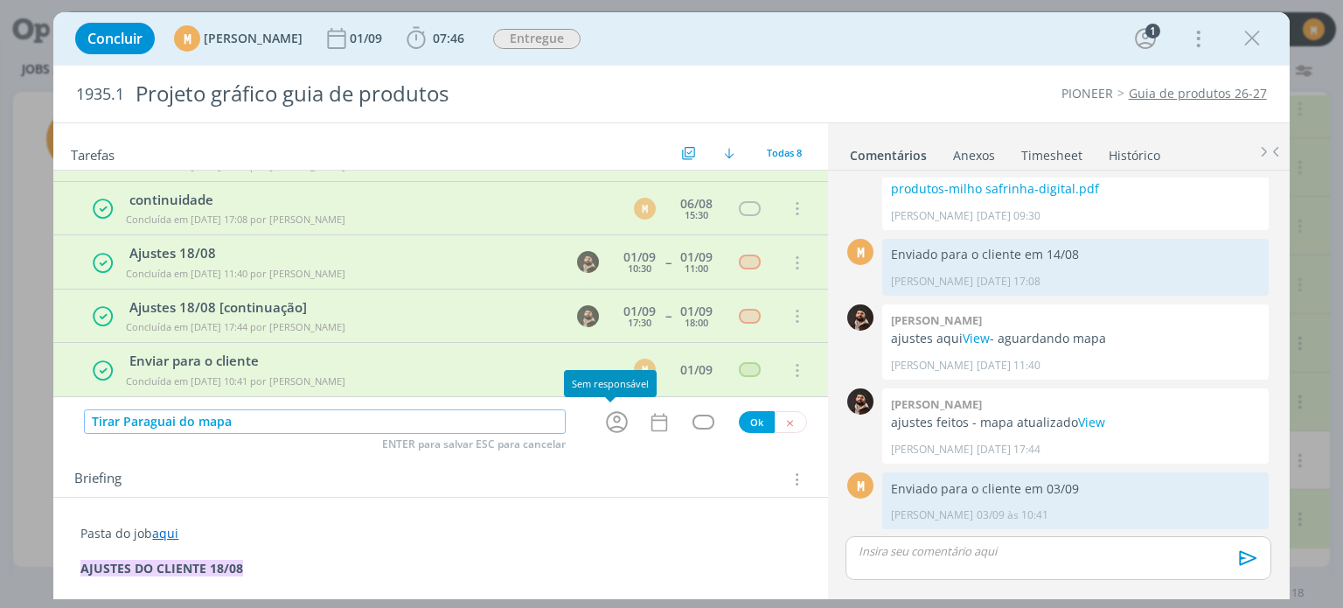
click at [615, 420] on icon "dialog" at bounding box center [616, 421] width 27 height 27
type input "Tirar Paraguai do mapa"
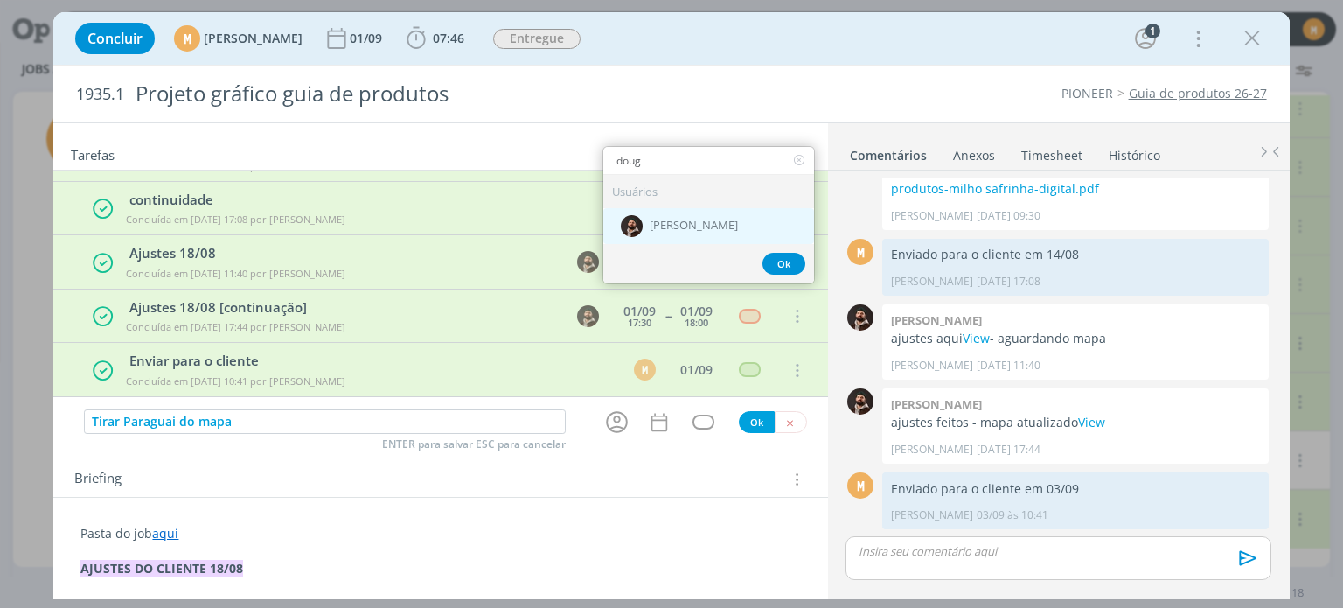
type input "doug"
click at [658, 234] on div "[PERSON_NAME]" at bounding box center [708, 226] width 211 height 36
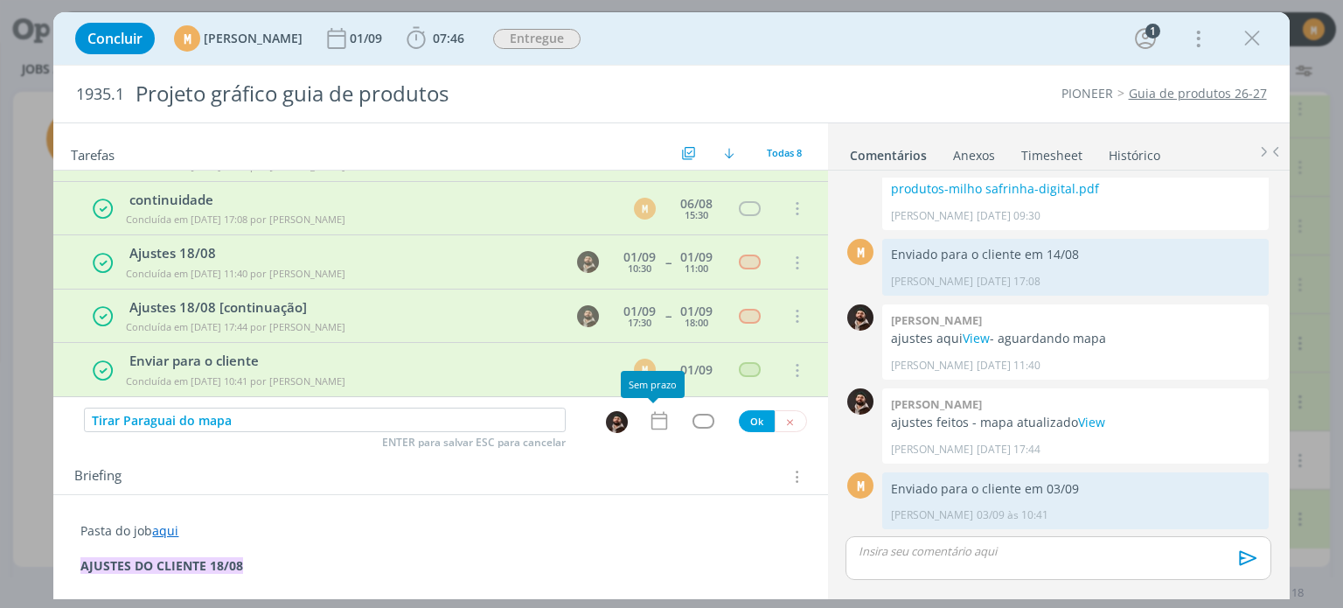
click at [652, 422] on icon "dialog" at bounding box center [659, 420] width 23 height 23
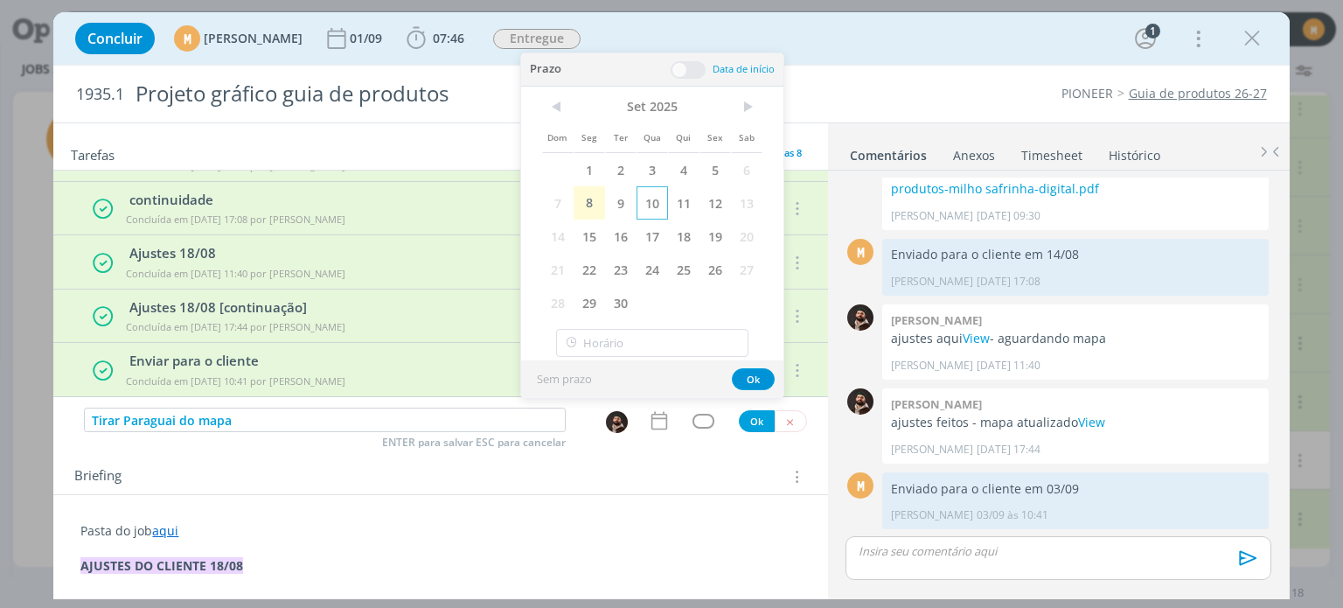
click at [661, 205] on span "10" at bounding box center [651, 202] width 31 height 33
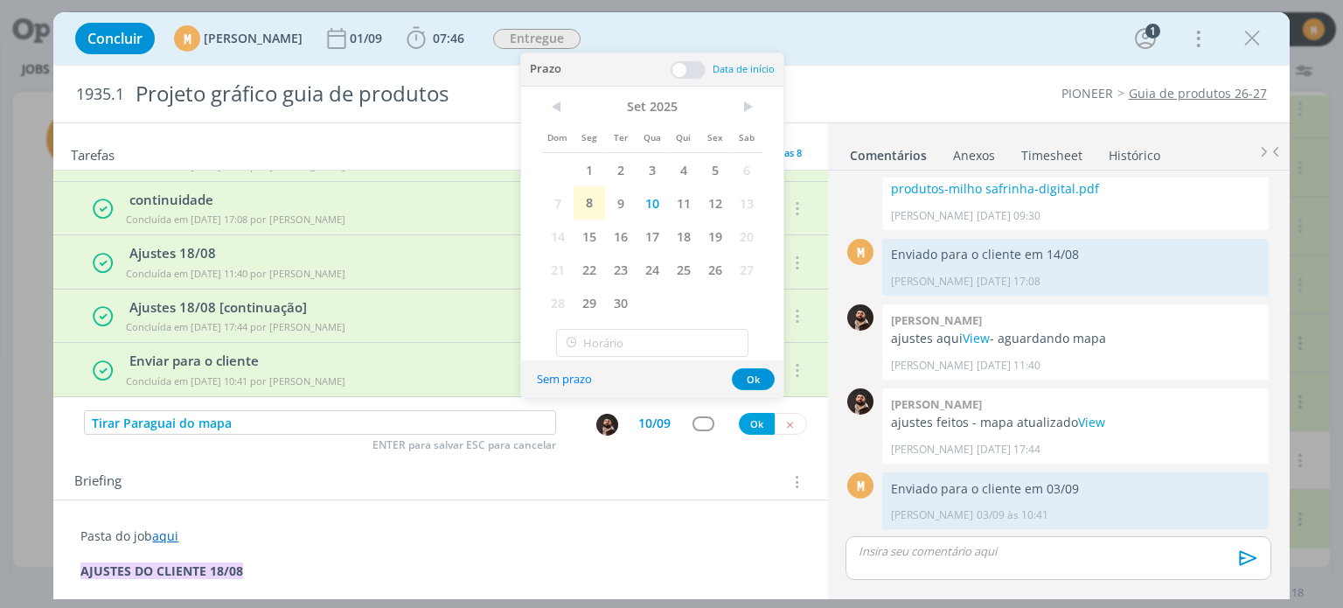
click at [677, 82] on div "Prazo Data de início" at bounding box center [652, 69] width 262 height 33
click at [685, 74] on span at bounding box center [687, 69] width 35 height 17
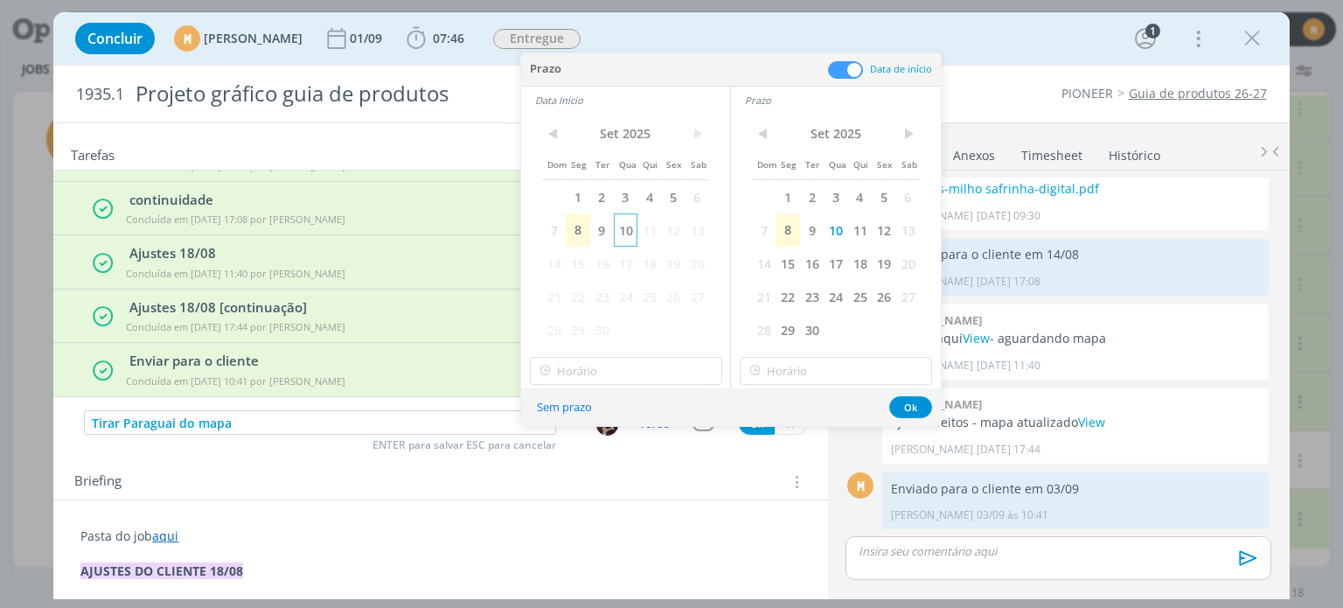
click at [623, 233] on span "10" at bounding box center [626, 229] width 24 height 33
click at [650, 357] on input "10:00" at bounding box center [626, 371] width 192 height 28
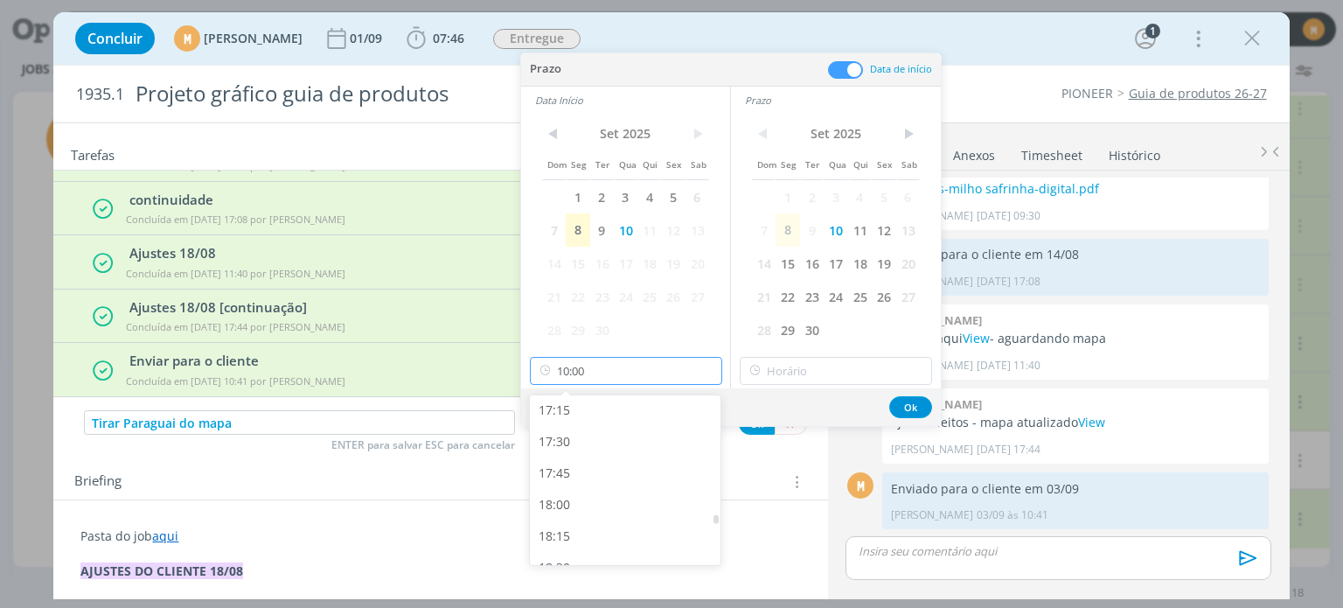
scroll to position [2175, 0]
click at [573, 429] on div "17:30" at bounding box center [628, 438] width 196 height 31
type input "17:30"
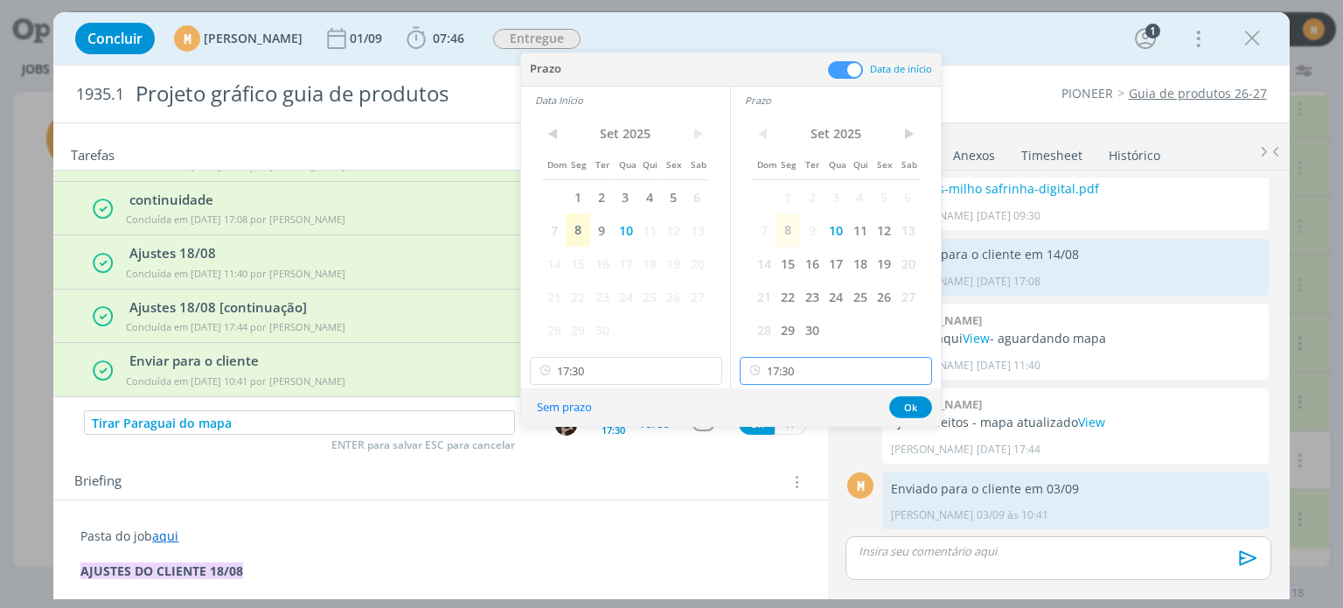
click at [848, 366] on input "17:30" at bounding box center [836, 371] width 192 height 28
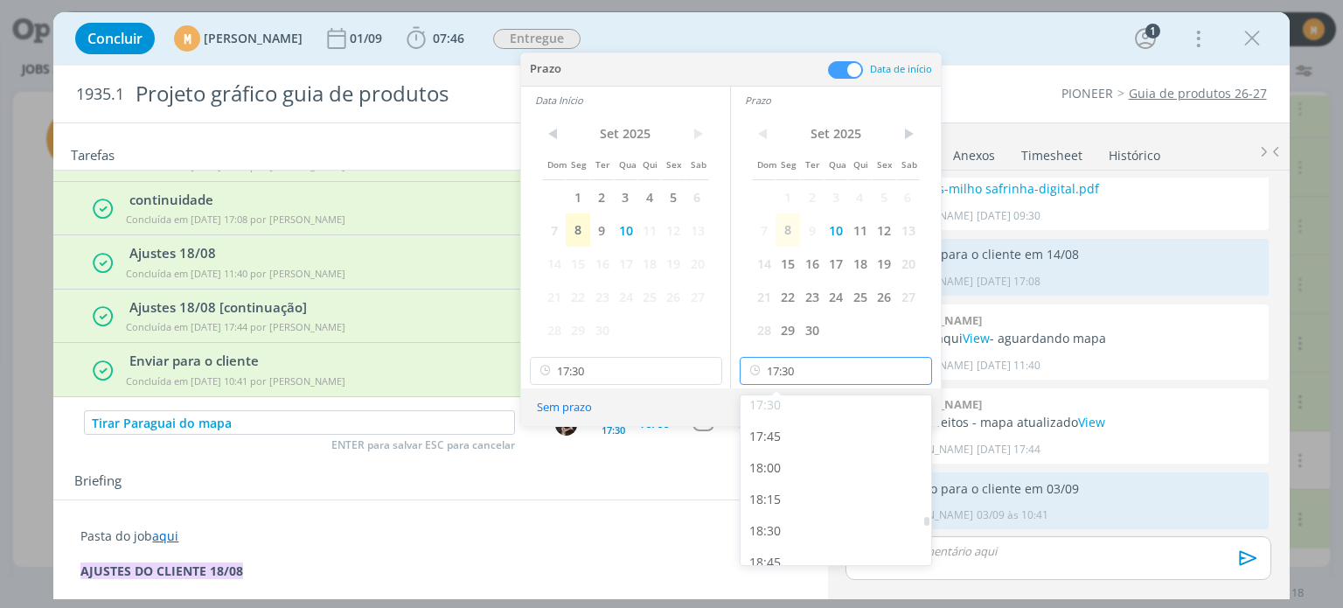
scroll to position [2245, 0]
click at [785, 436] on div "18:00" at bounding box center [838, 431] width 196 height 31
type input "18:00"
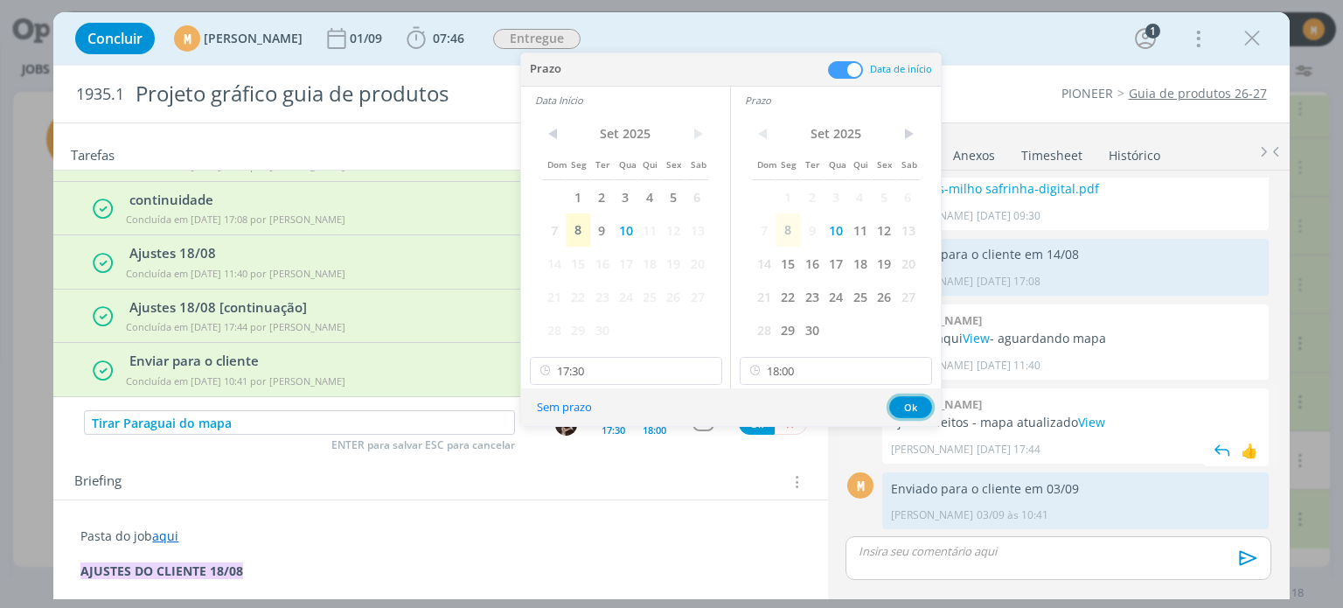
drag, startPoint x: 923, startPoint y: 396, endPoint x: 906, endPoint y: 401, distance: 18.3
click at [922, 396] on button "Ok" at bounding box center [910, 407] width 43 height 22
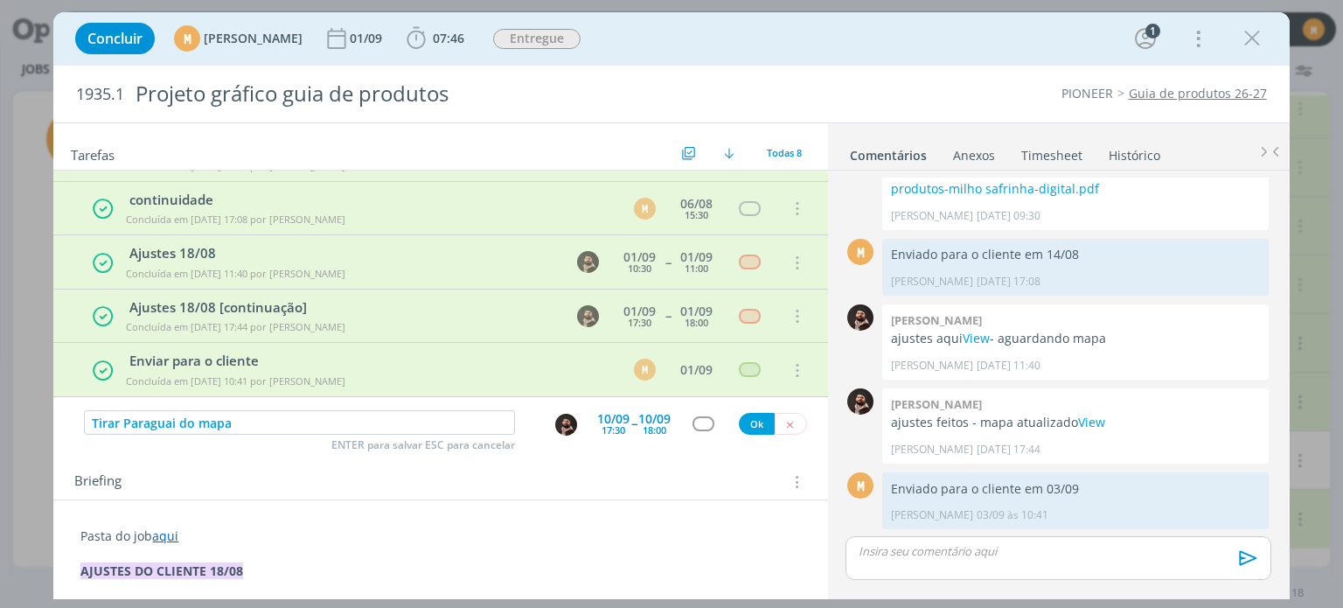
click at [693, 423] on div "Tirar Paraguai do mapa ENTER para salvar ESC para cancelar 10/09 17:30 -- 10/09…" at bounding box center [440, 422] width 774 height 31
click at [693, 422] on div "dialog" at bounding box center [703, 423] width 22 height 15
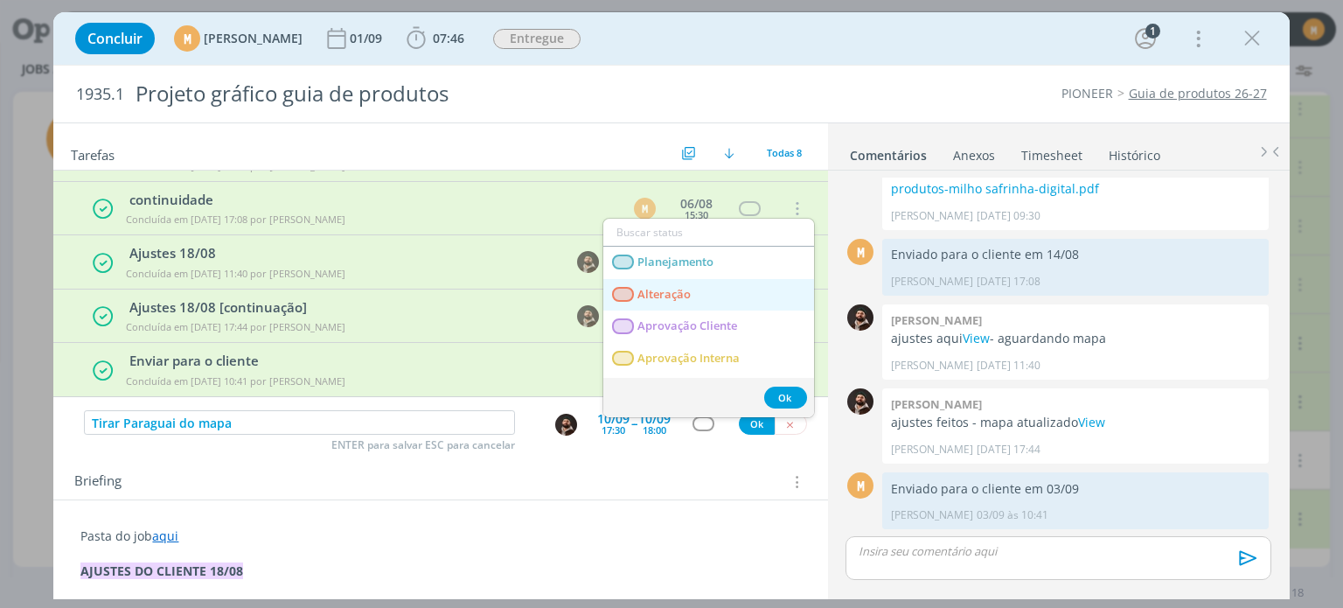
click at [653, 300] on link "Alteração" at bounding box center [708, 295] width 211 height 32
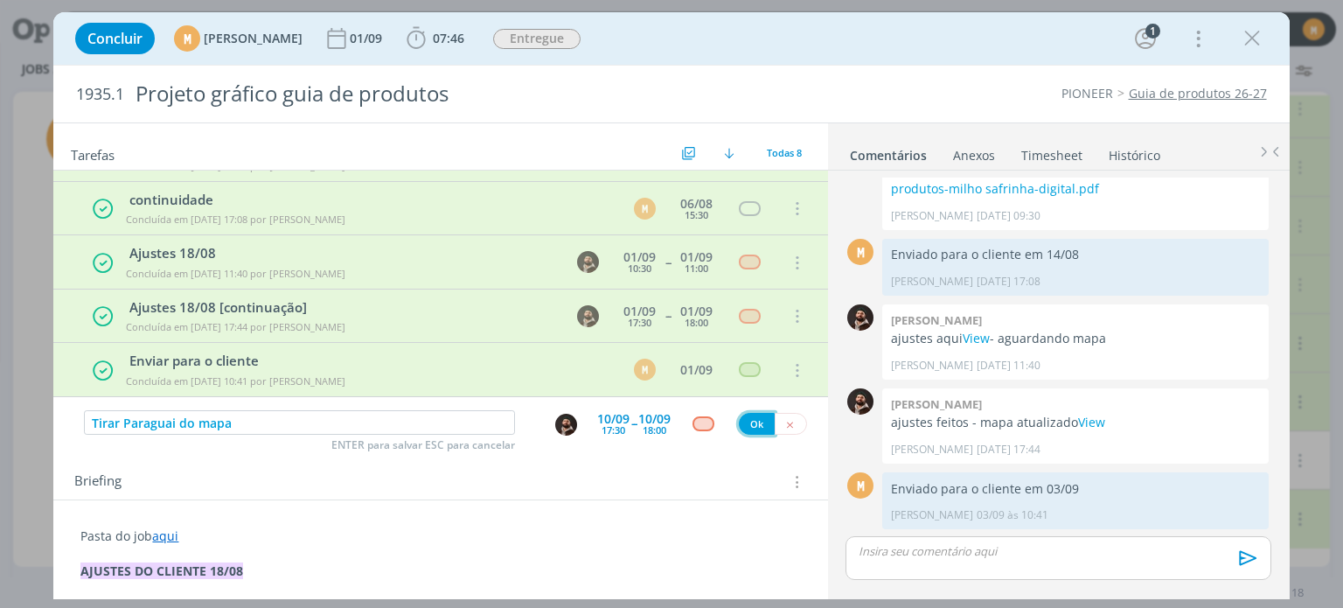
click at [752, 424] on button "Ok" at bounding box center [757, 424] width 36 height 22
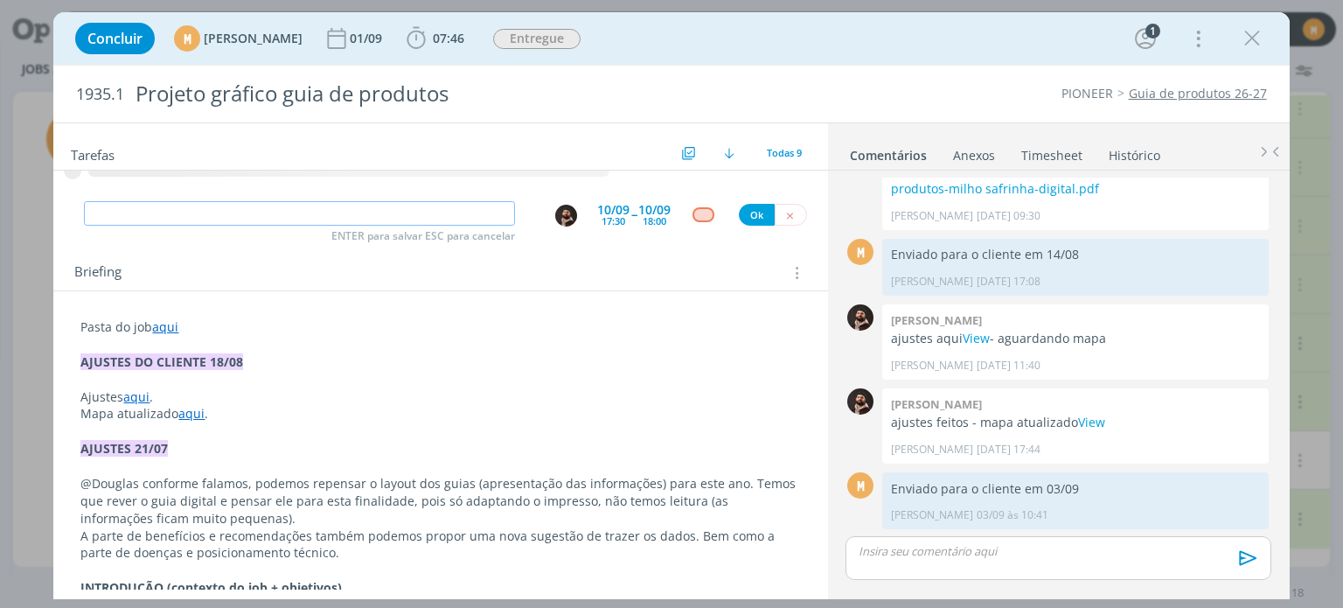
scroll to position [262, 0]
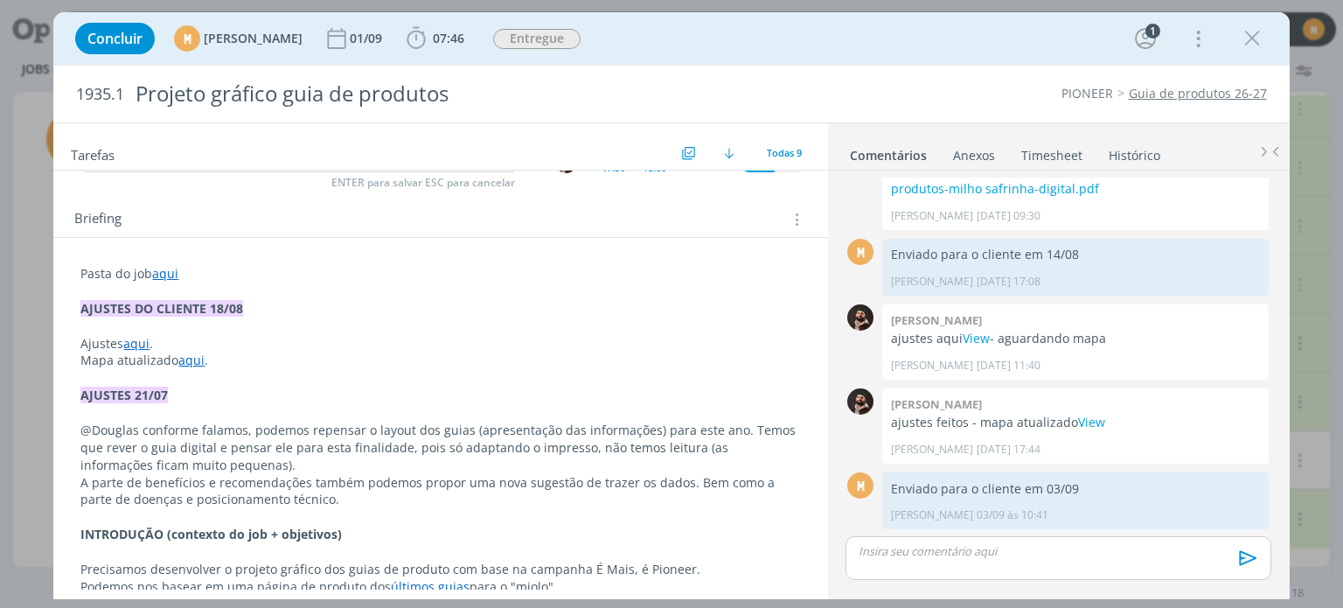
click at [241, 282] on p "dialog" at bounding box center [439, 290] width 719 height 17
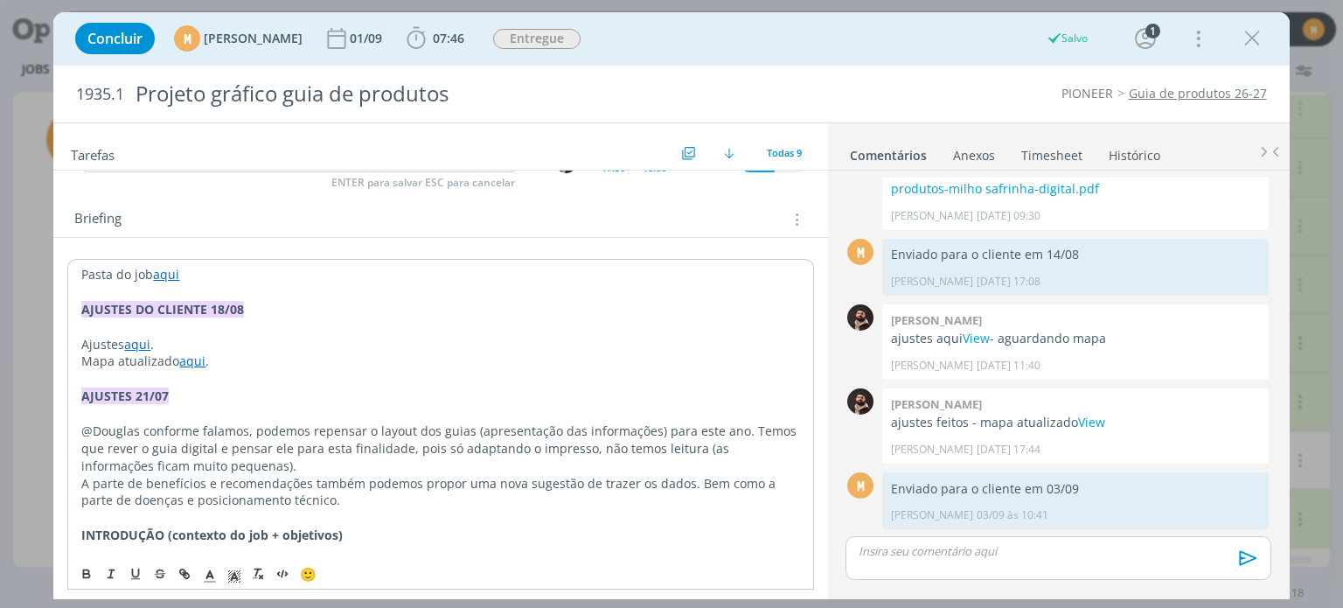
scroll to position [601, 0]
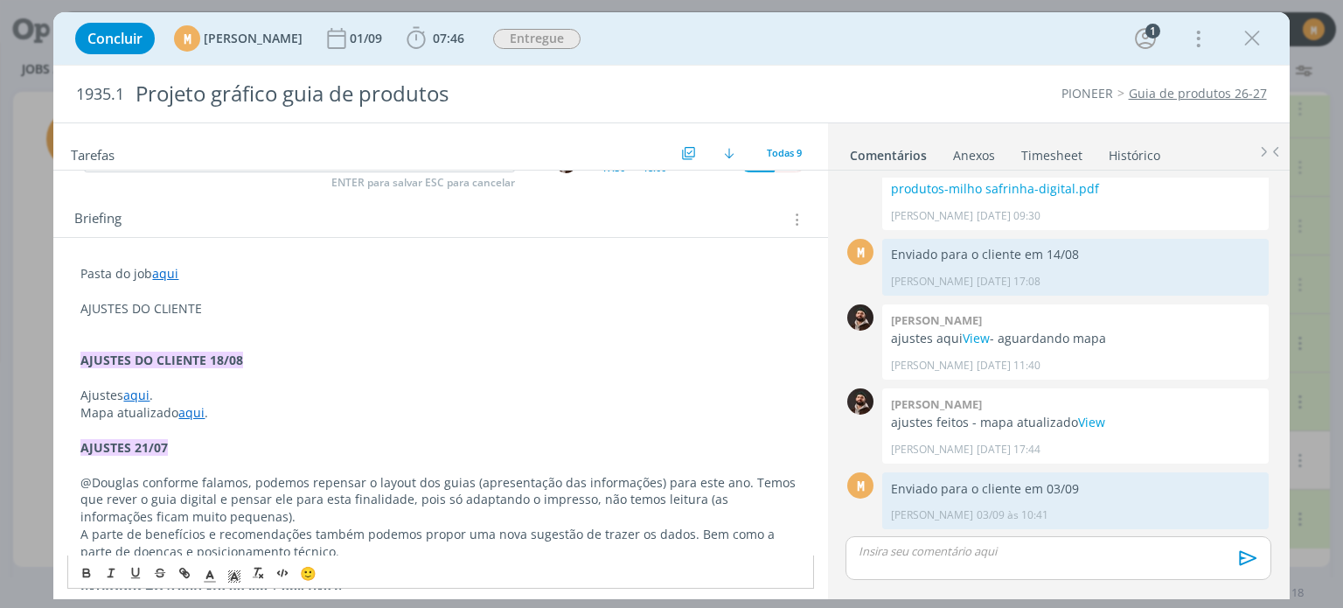
click at [244, 309] on p "AJUSTES DO CLIENTE" at bounding box center [439, 308] width 719 height 17
click at [430, 303] on p "AJUSTES DO CLIENTE" at bounding box center [439, 308] width 719 height 17
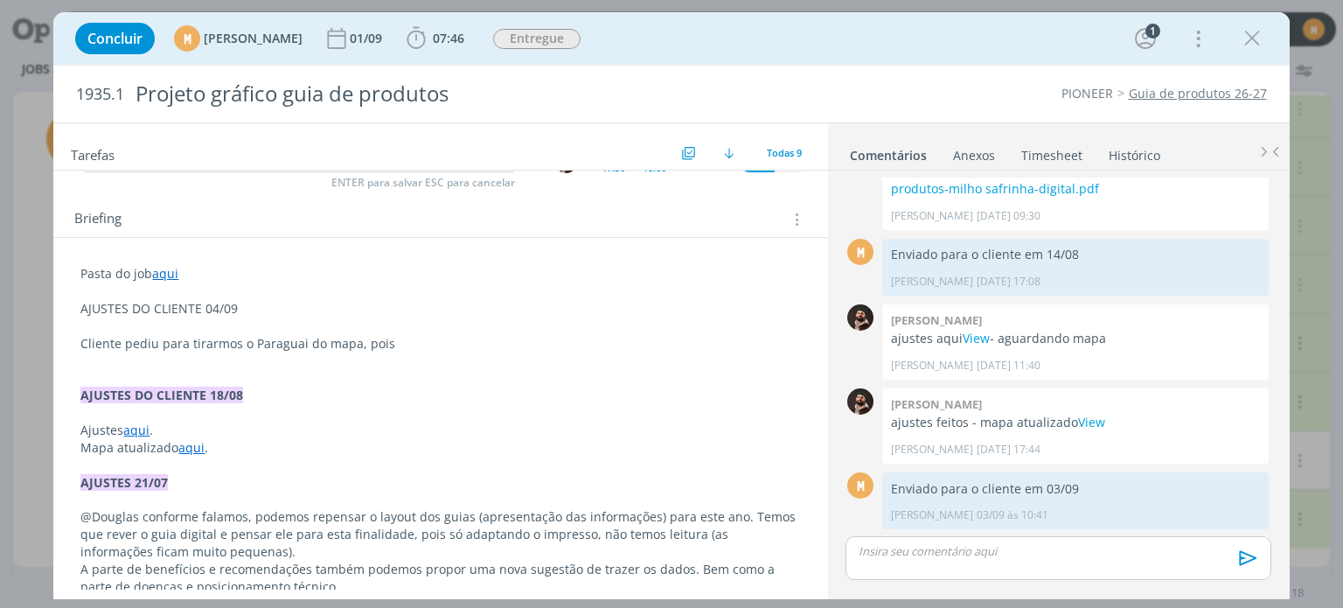
click at [435, 351] on p "dialog" at bounding box center [439, 359] width 719 height 17
click at [419, 338] on p "Cliente pediu para tirarmos o Paraguai do mapa, pois" at bounding box center [439, 343] width 719 height 17
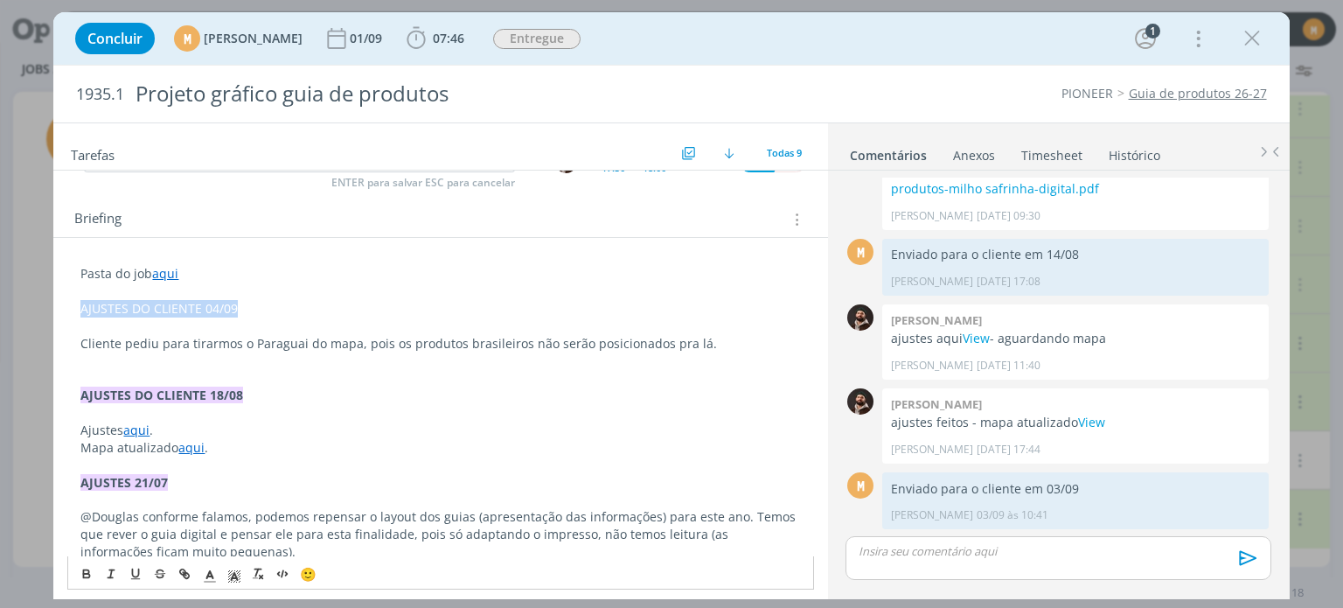
drag, startPoint x: 77, startPoint y: 307, endPoint x: 276, endPoint y: 312, distance: 199.4
click at [84, 576] on icon "dialog" at bounding box center [87, 573] width 14 height 14
click at [237, 574] on icon "dialog" at bounding box center [234, 576] width 16 height 16
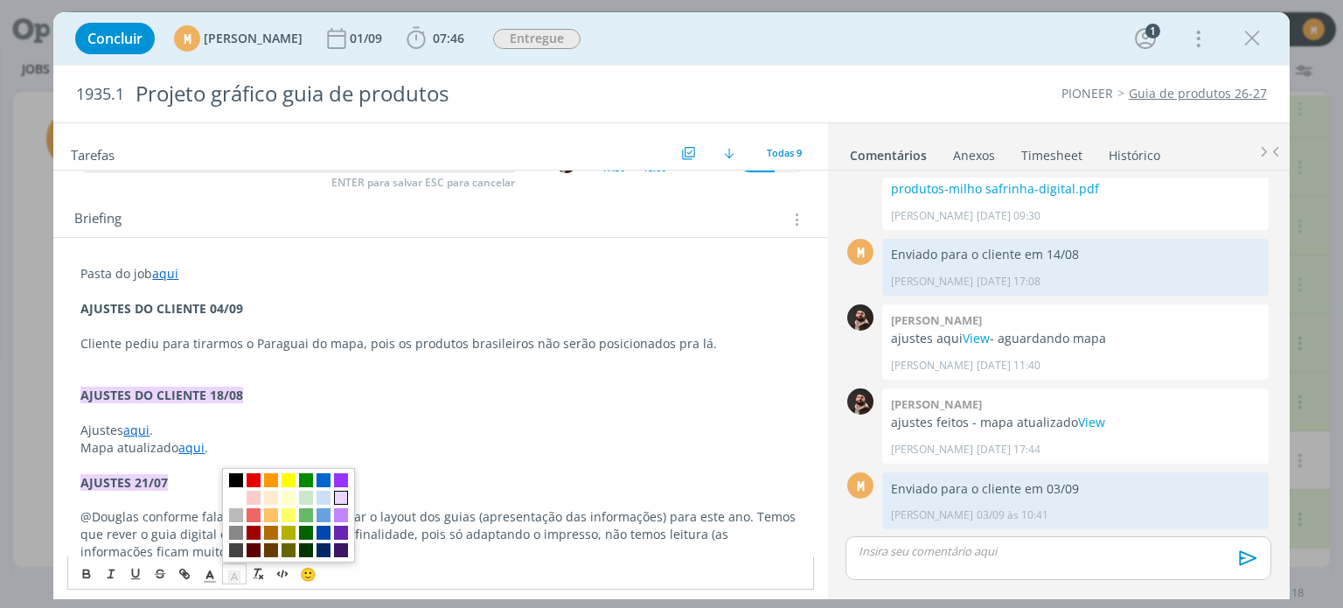
click at [346, 497] on span "dialog" at bounding box center [341, 497] width 14 height 14
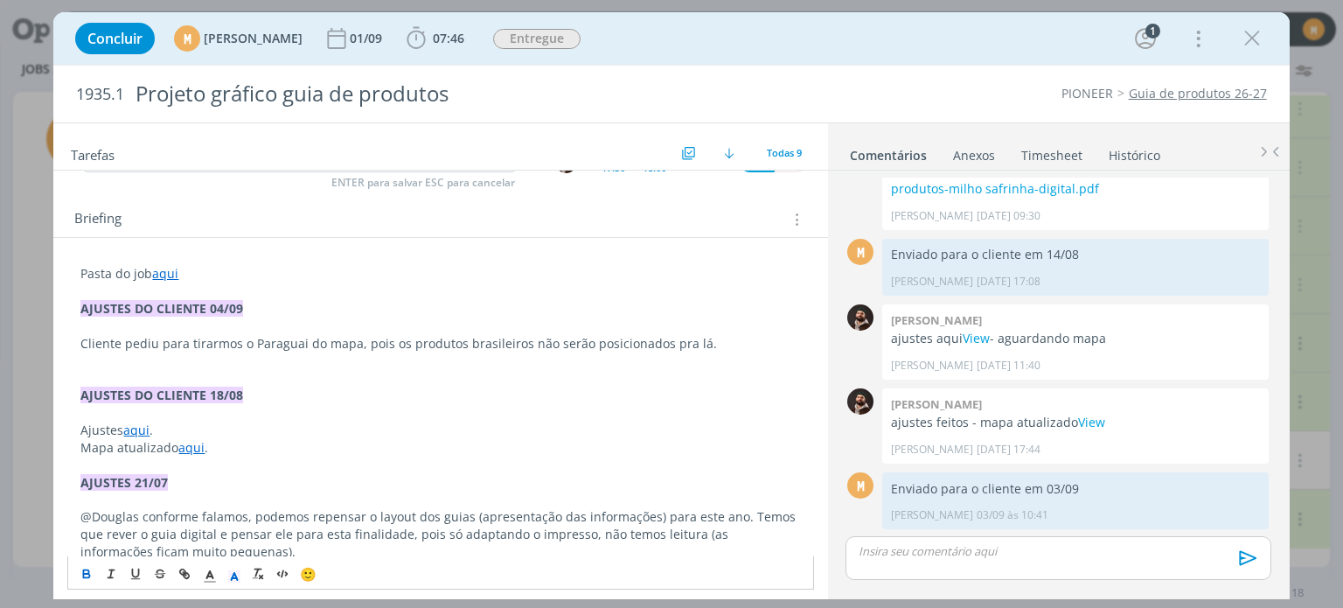
click at [198, 340] on p "Cliente pediu para tirarmos o Paraguai do mapa, pois os produtos brasileiros nã…" at bounding box center [439, 343] width 719 height 17
click at [205, 364] on p "dialog" at bounding box center [439, 359] width 719 height 17
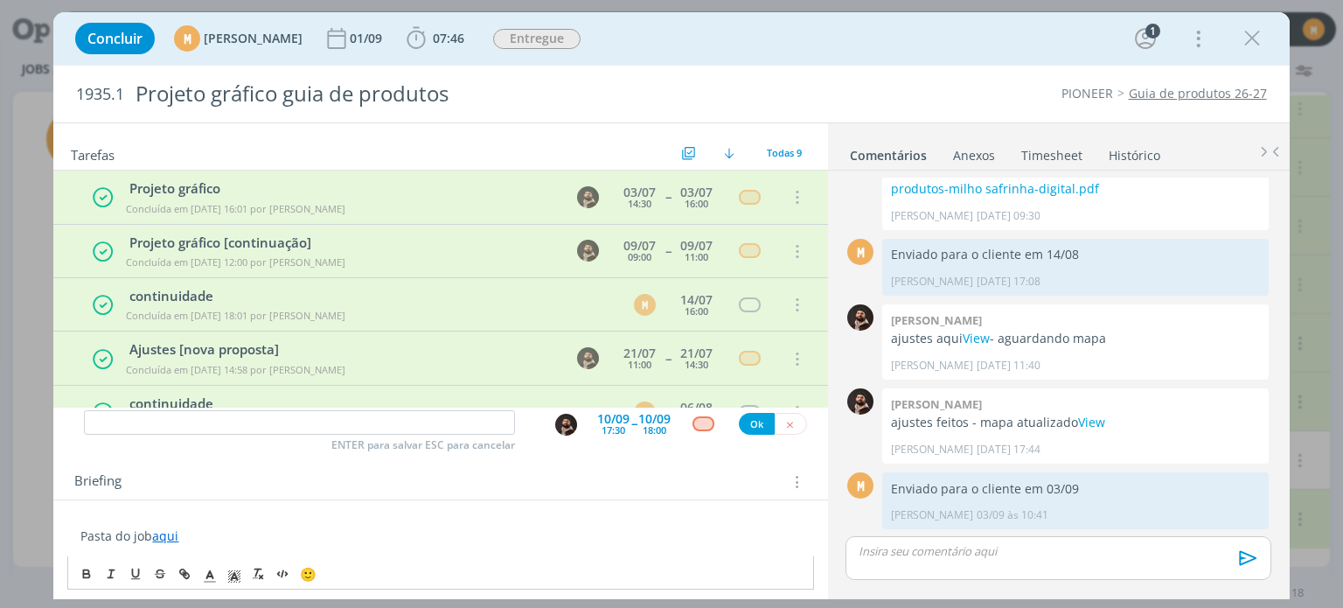
scroll to position [259, 0]
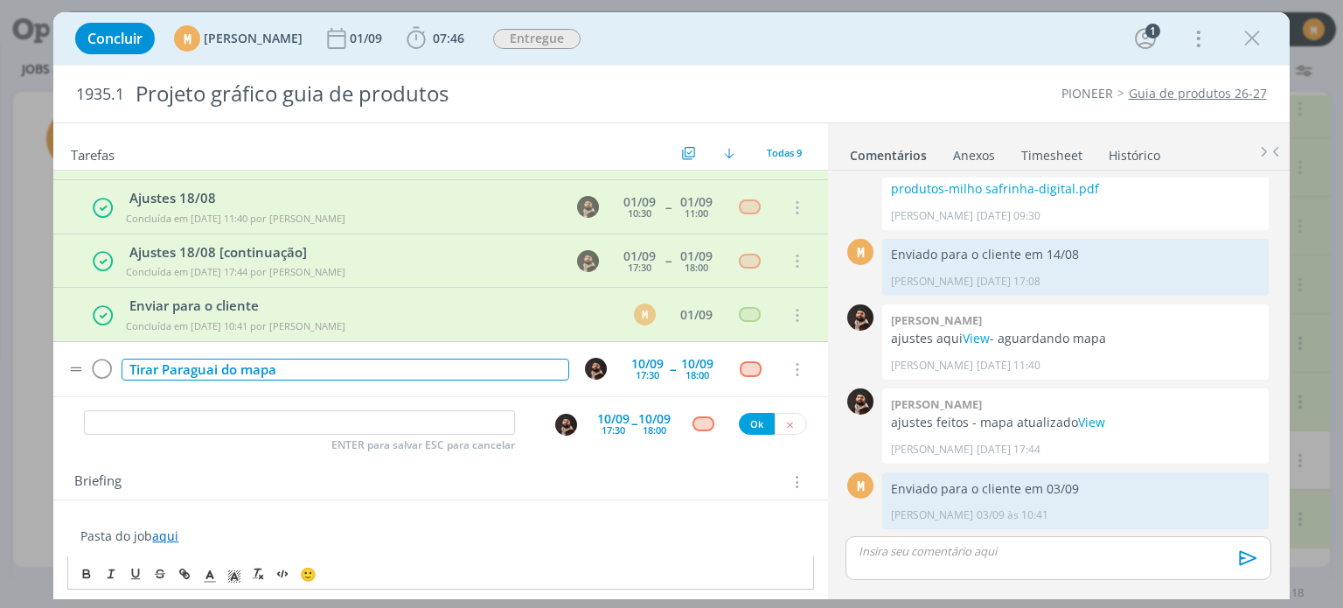
click at [403, 370] on div "Tirar Paraguai do mapa" at bounding box center [345, 369] width 447 height 22
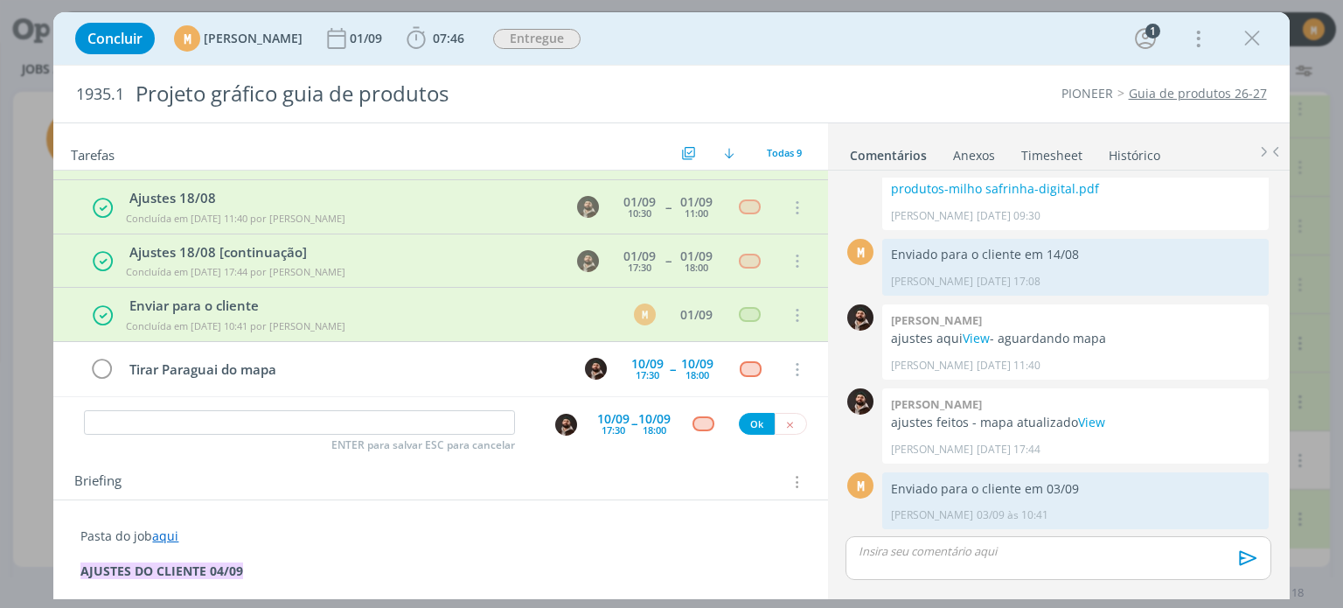
click at [620, 539] on p "Pasta do job aqui" at bounding box center [439, 535] width 719 height 17
click at [575, 34] on span "Entregue" at bounding box center [536, 39] width 87 height 20
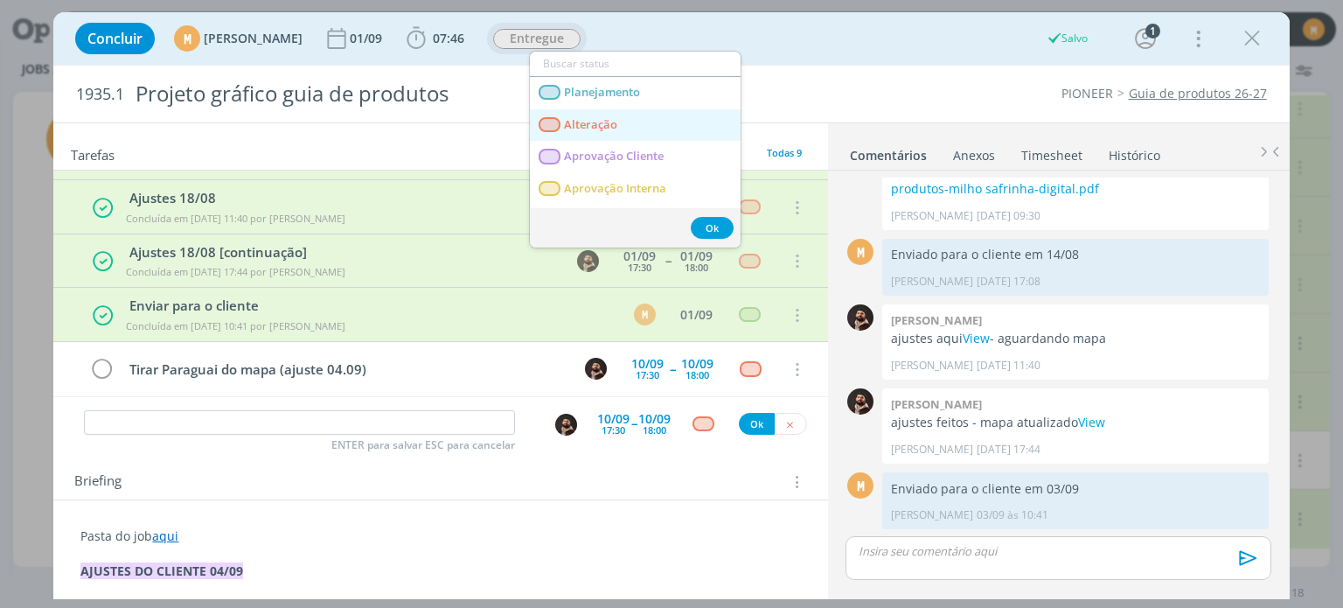
click at [590, 118] on span "Alteração" at bounding box center [591, 125] width 53 height 14
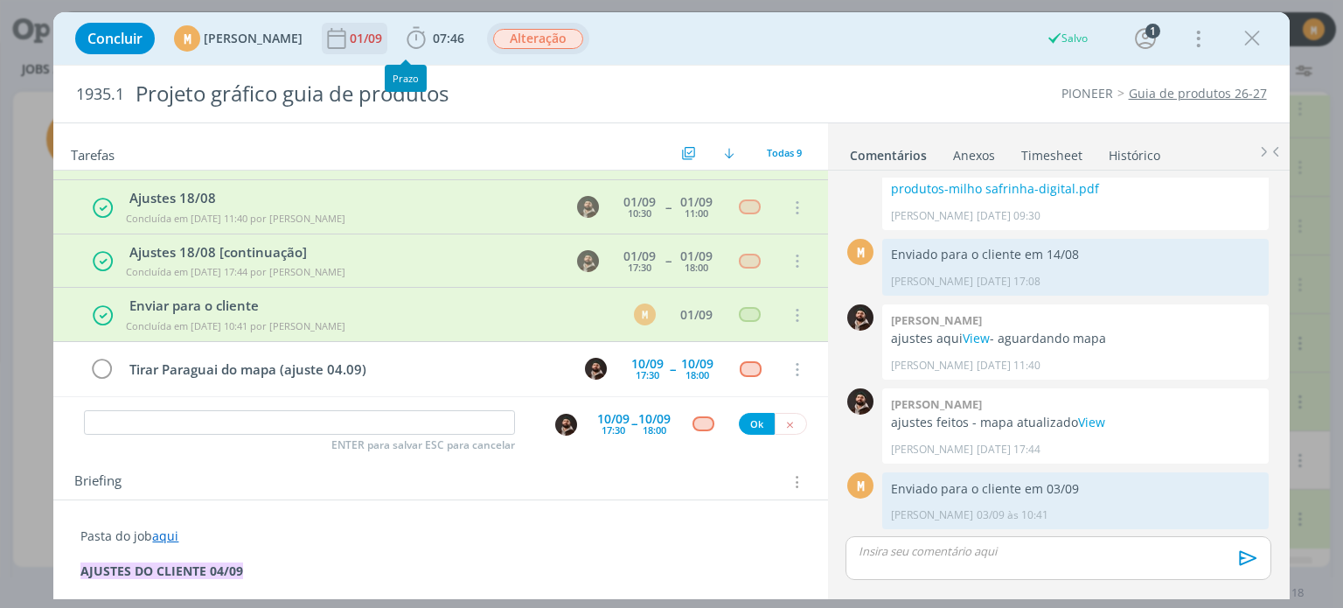
scroll to position [601, 0]
click at [386, 32] on div "01/09" at bounding box center [368, 38] width 36 height 12
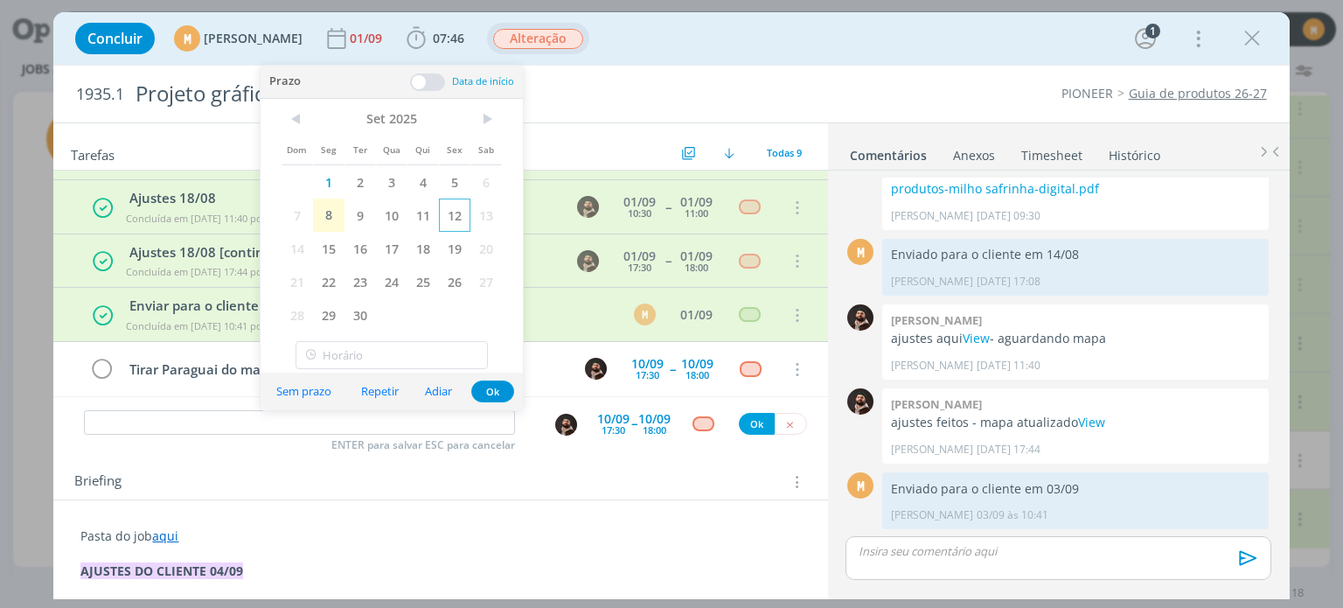
click at [455, 206] on span "12" at bounding box center [454, 214] width 31 height 33
click at [493, 387] on button "Ok" at bounding box center [492, 391] width 43 height 22
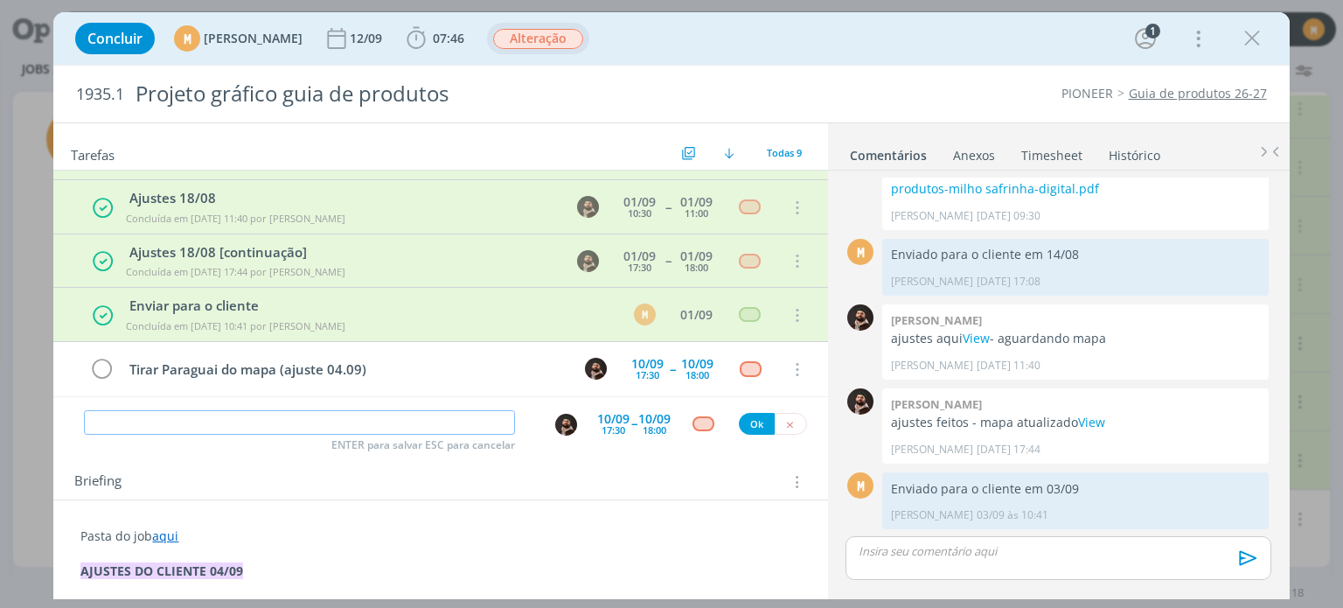
click at [385, 420] on input "dialog" at bounding box center [299, 422] width 431 height 24
click at [570, 428] on button "dialog" at bounding box center [566, 425] width 24 height 24
type input "Enviar para cliente"
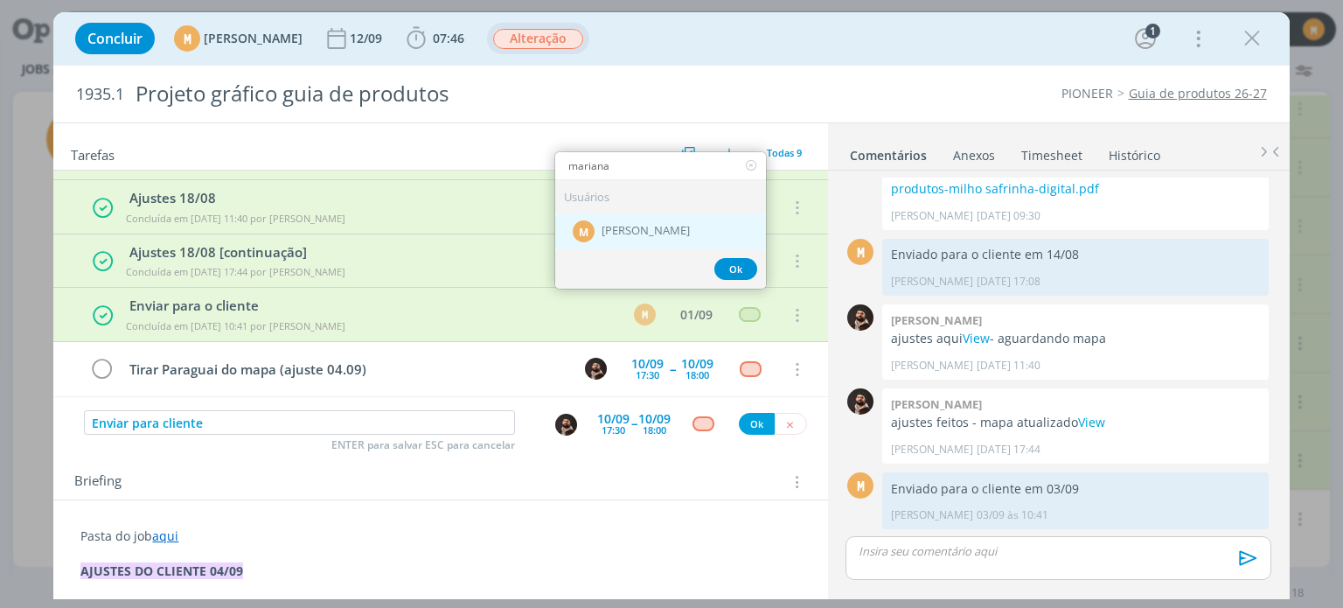
type input "mariana"
click at [573, 237] on div "M" at bounding box center [584, 231] width 22 height 22
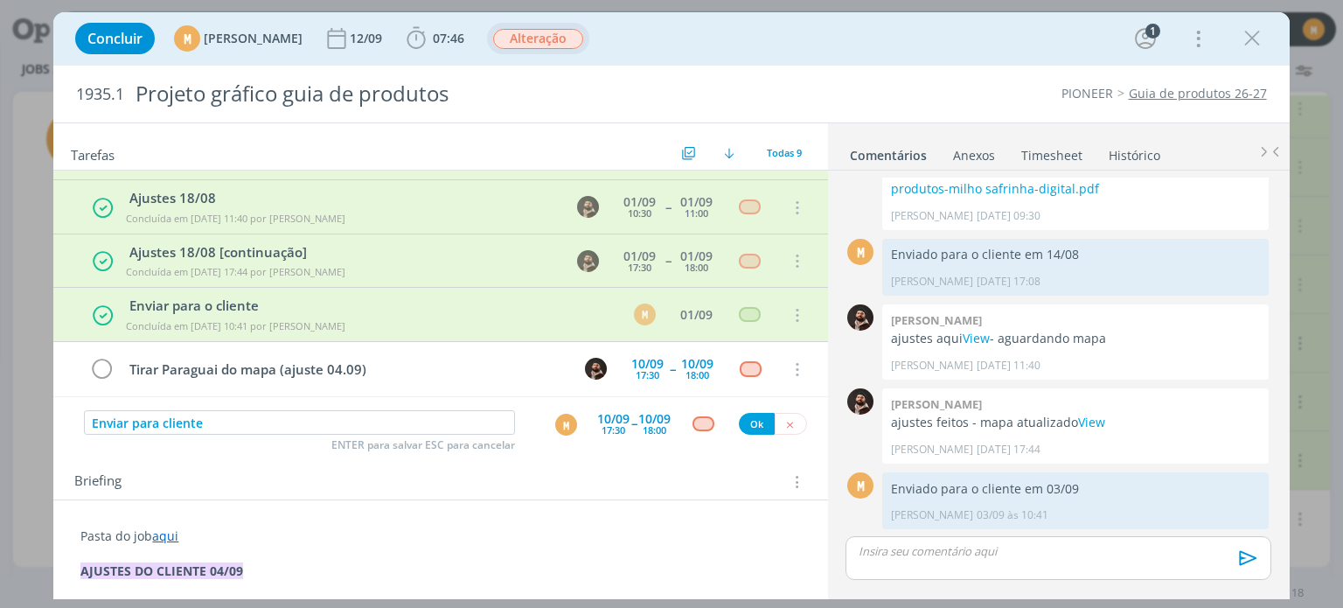
click at [604, 416] on div "10/09" at bounding box center [613, 419] width 32 height 12
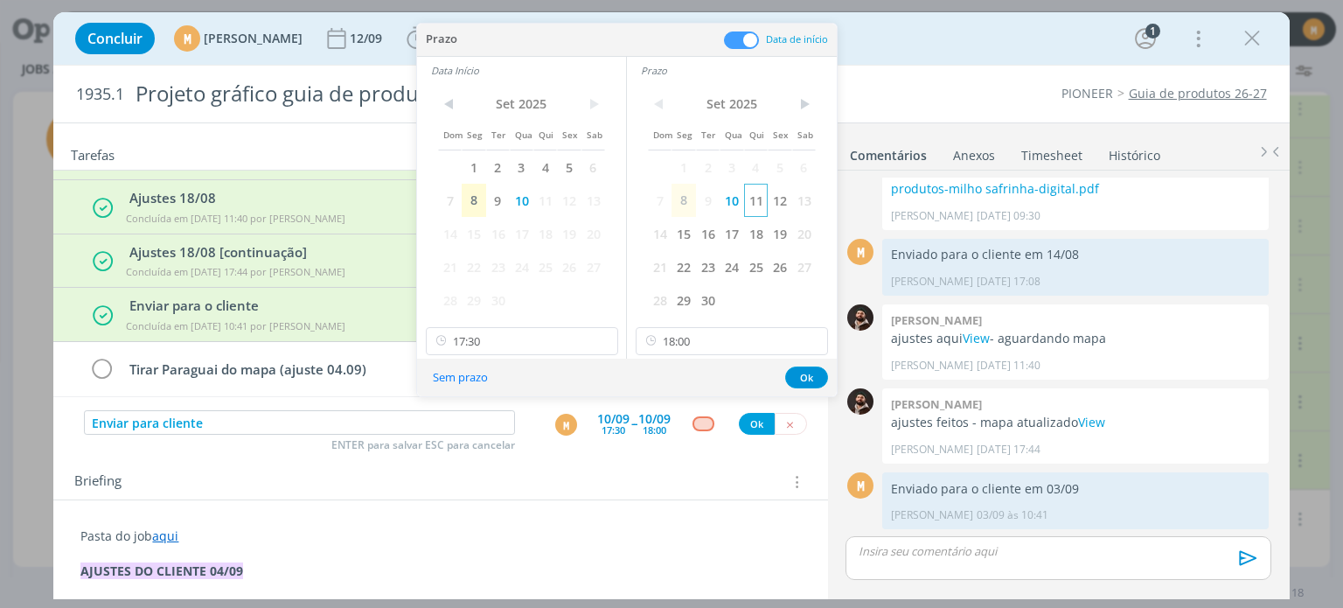
click at [750, 202] on span "11" at bounding box center [756, 200] width 24 height 33
click at [538, 205] on span "11" at bounding box center [545, 200] width 24 height 33
click at [717, 350] on input "18:00" at bounding box center [732, 341] width 192 height 28
click at [818, 344] on icon at bounding box center [813, 341] width 22 height 28
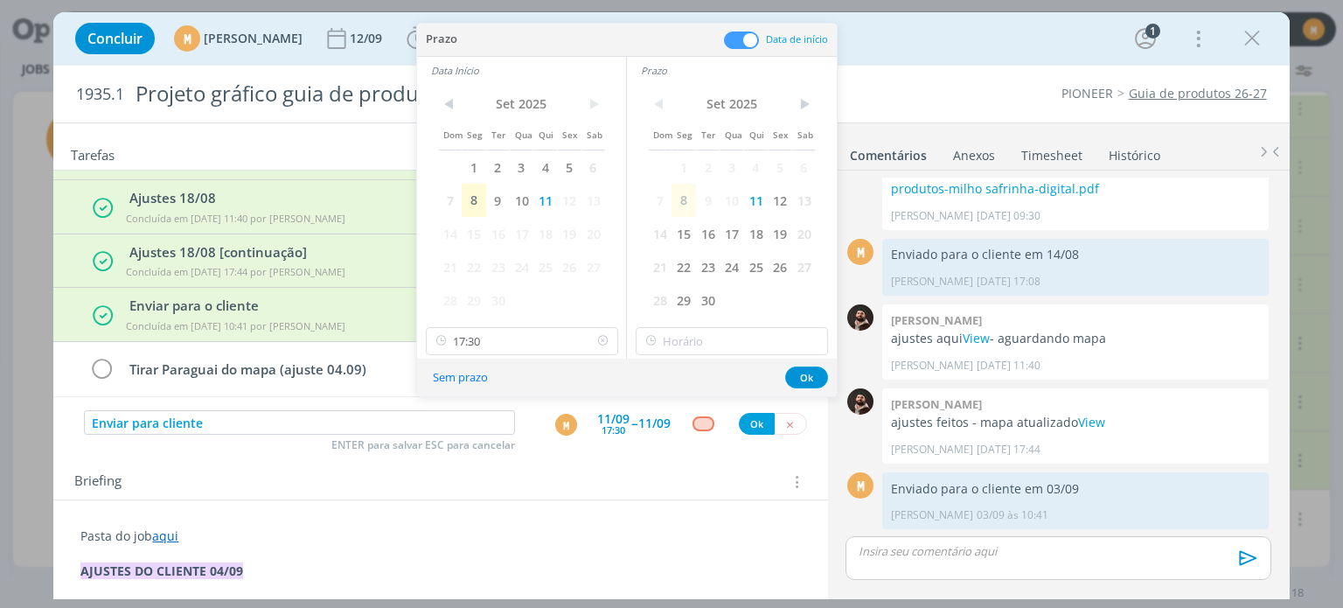
click at [596, 339] on icon at bounding box center [603, 341] width 22 height 28
click at [789, 373] on button "Ok" at bounding box center [806, 377] width 43 height 22
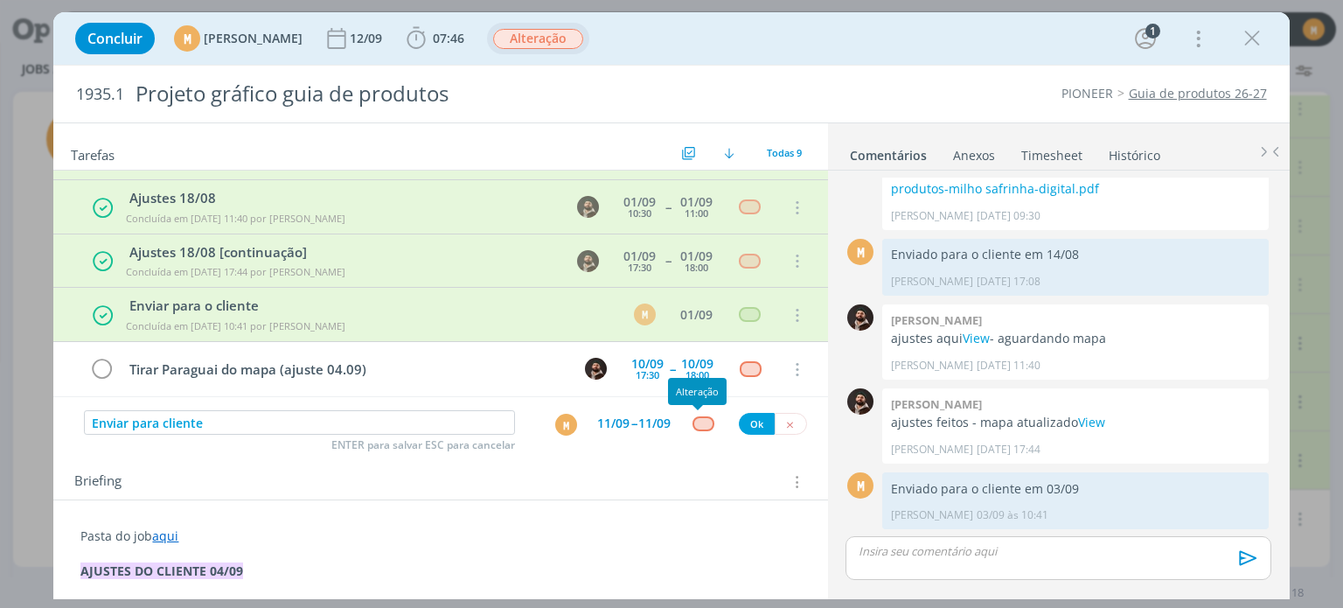
click at [698, 420] on div "dialog" at bounding box center [703, 423] width 22 height 15
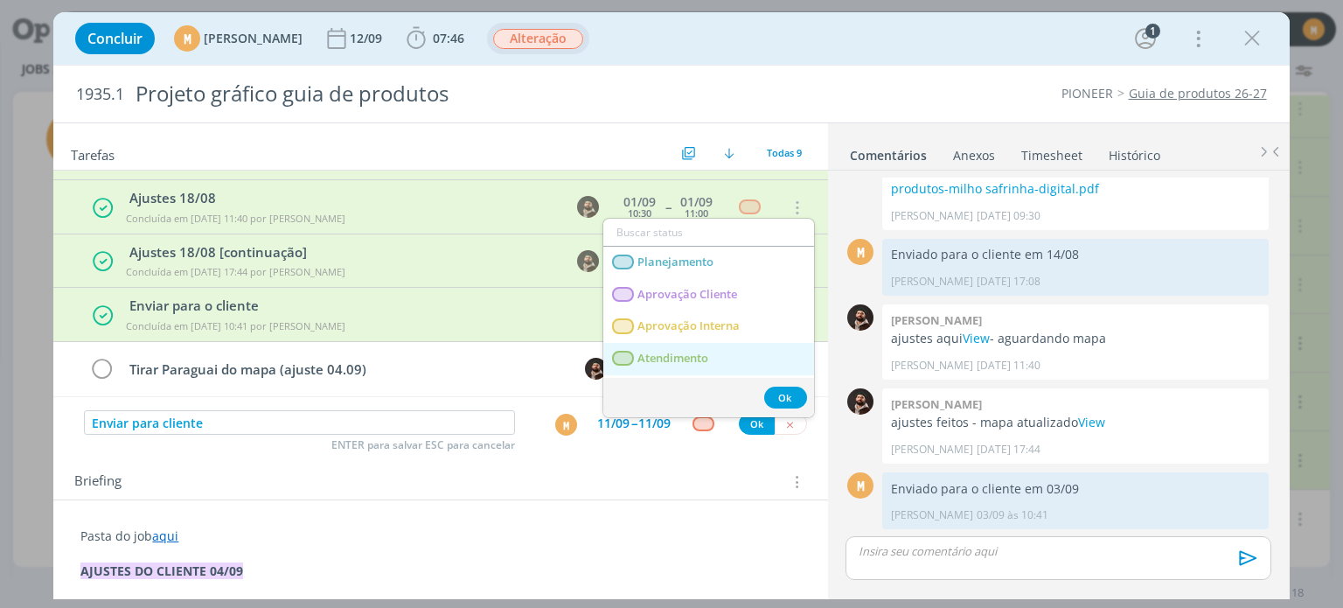
click at [667, 363] on span "Atendimento" at bounding box center [673, 358] width 71 height 14
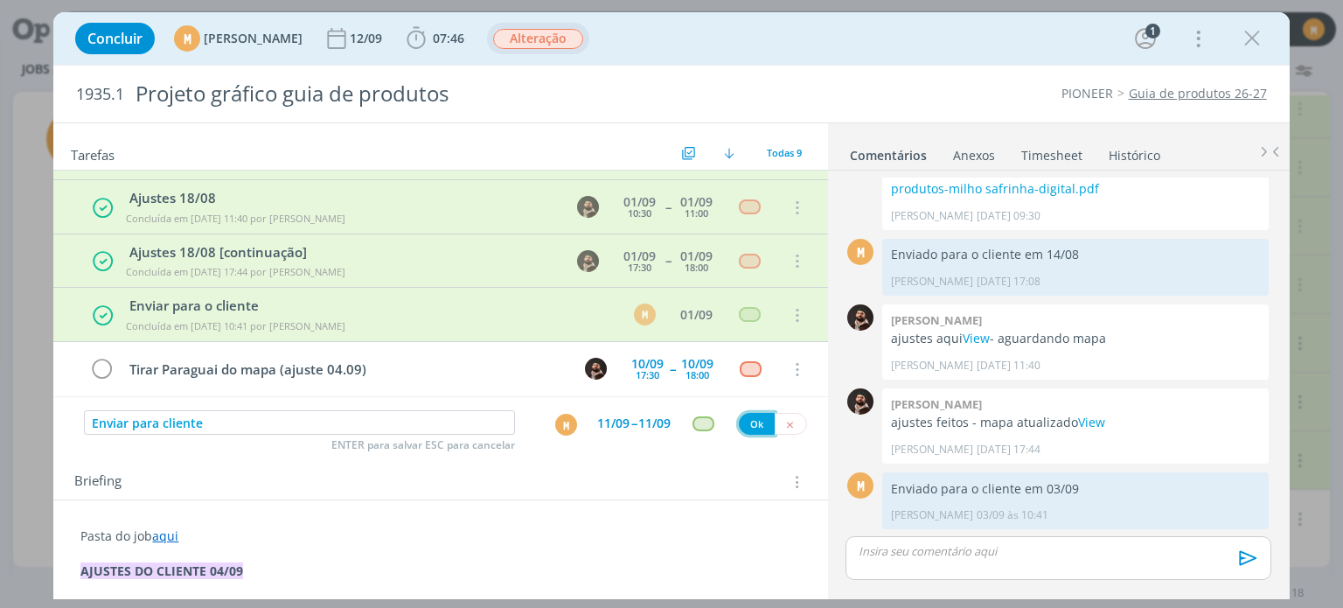
click at [747, 420] on button "Ok" at bounding box center [757, 424] width 36 height 22
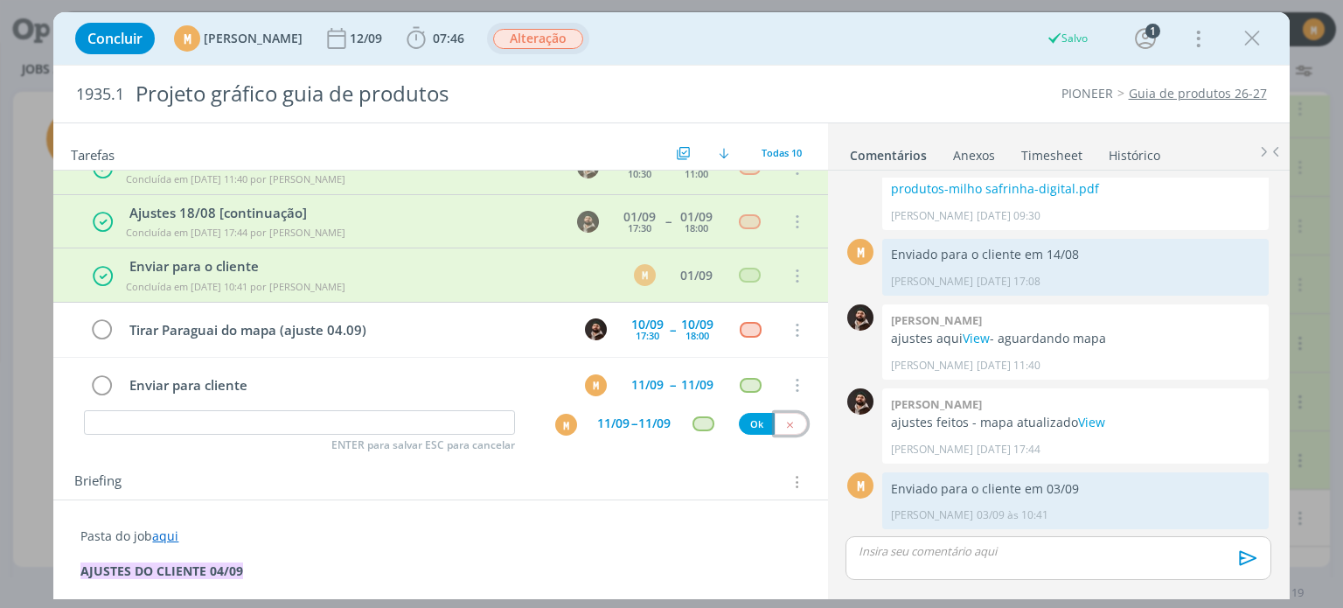
click at [790, 429] on button "dialog" at bounding box center [791, 424] width 32 height 22
